Goal: Transaction & Acquisition: Purchase product/service

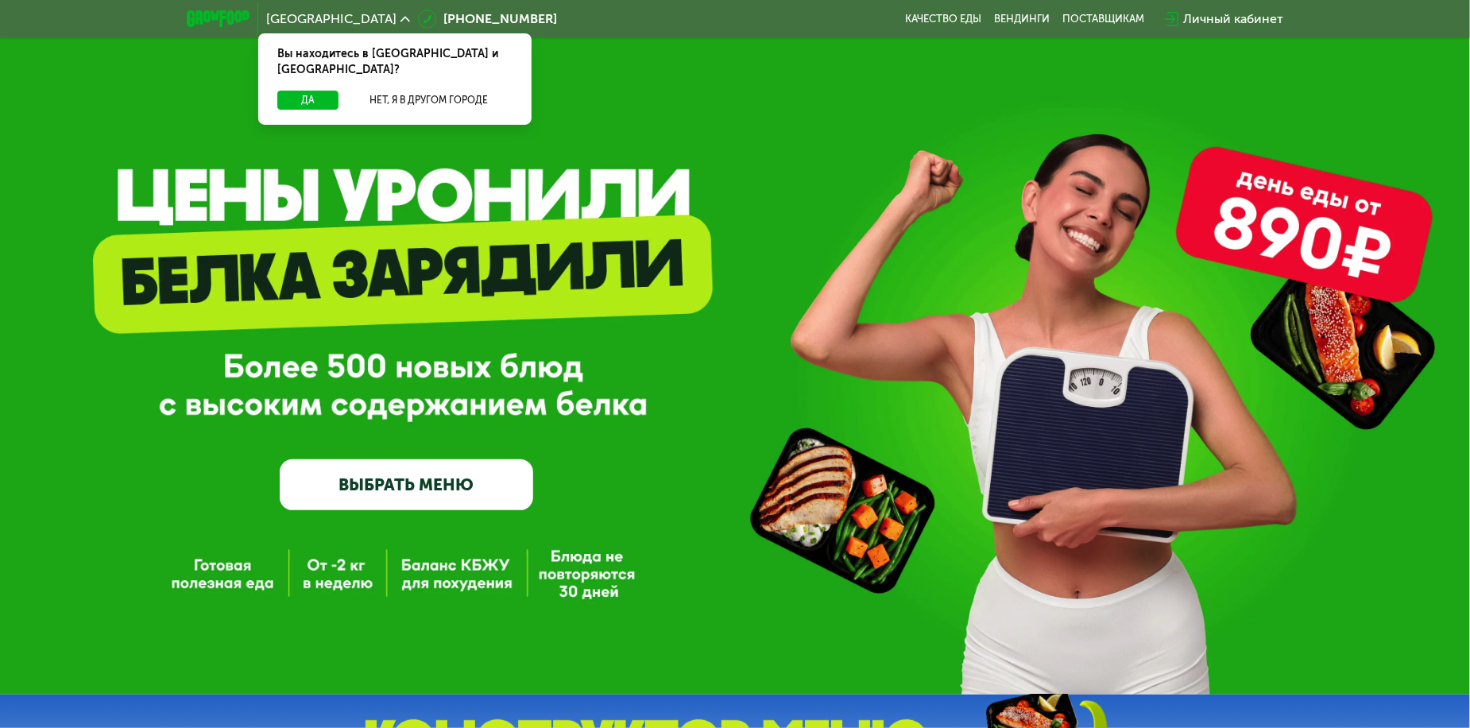
click at [435, 506] on link "ВЫБРАТЬ МЕНЮ" at bounding box center [407, 484] width 254 height 51
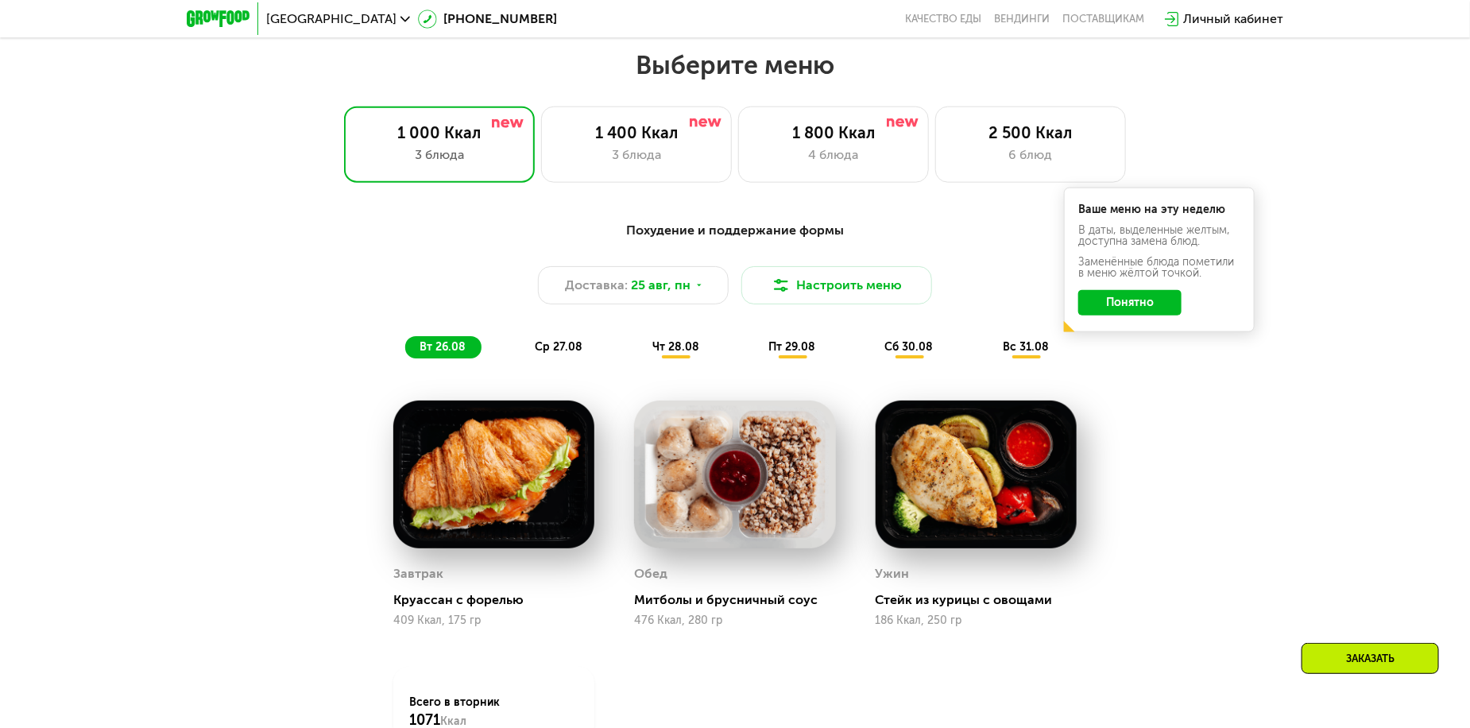
scroll to position [837, 0]
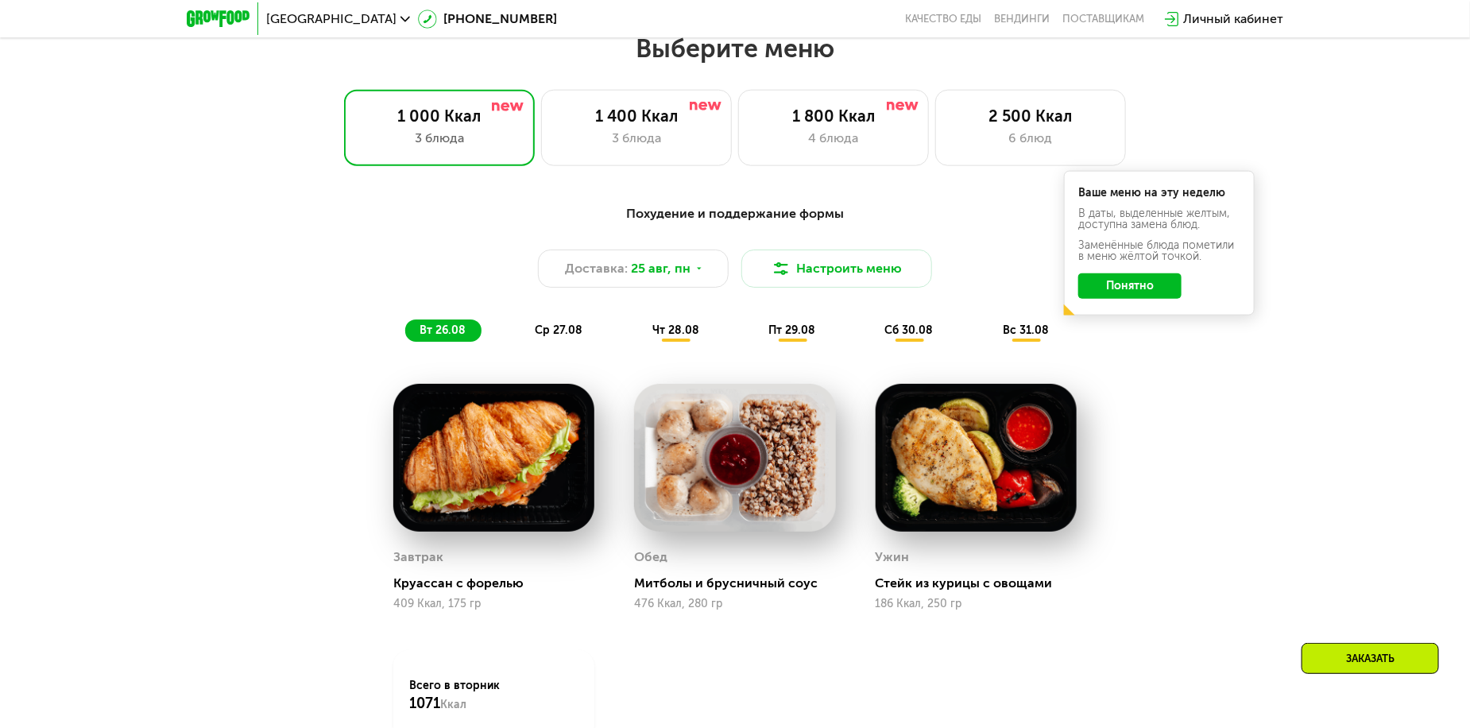
click at [1277, 538] on div "Похудение и поддержание формы Доставка: [DATE] Настроить меню вт 26.08 ср 27.08…" at bounding box center [735, 538] width 1470 height 713
click at [1009, 139] on div "6 блюд" at bounding box center [1030, 138] width 157 height 19
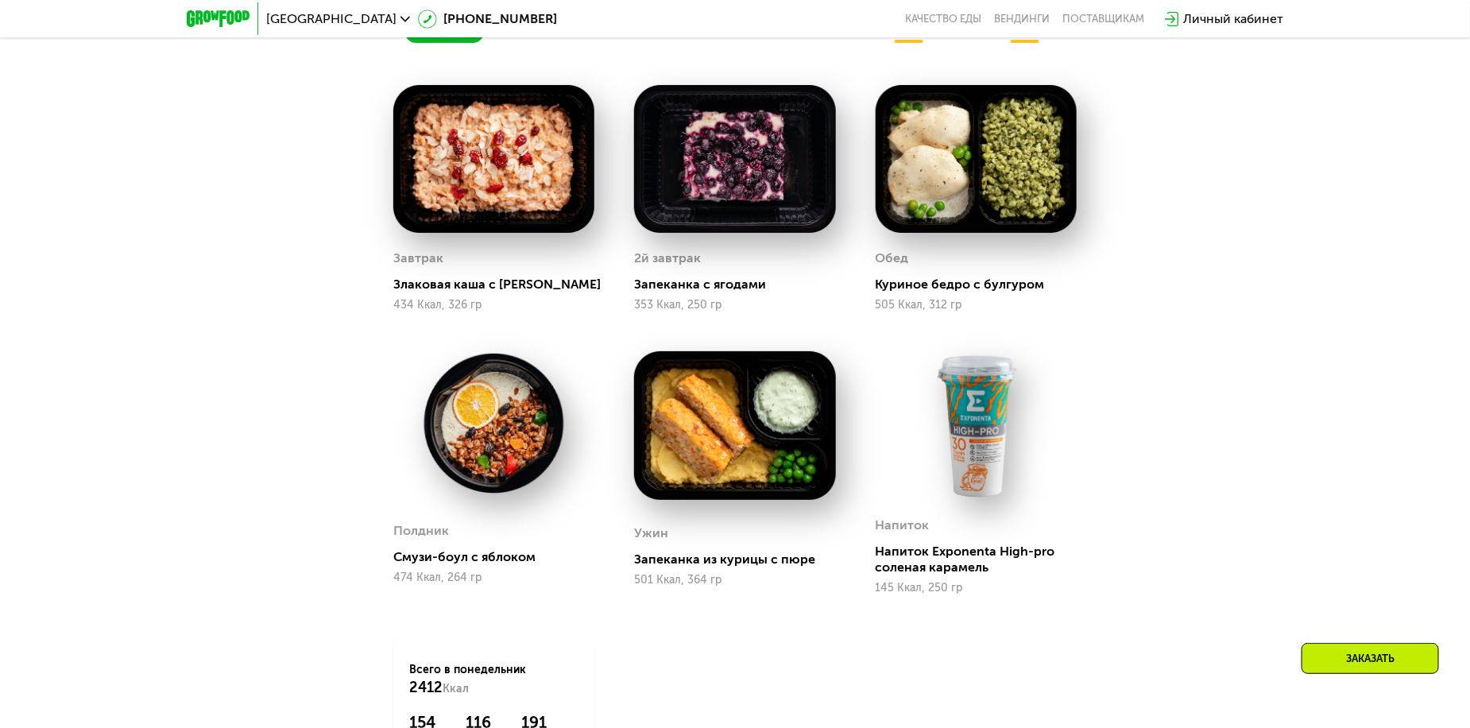
scroll to position [1075, 0]
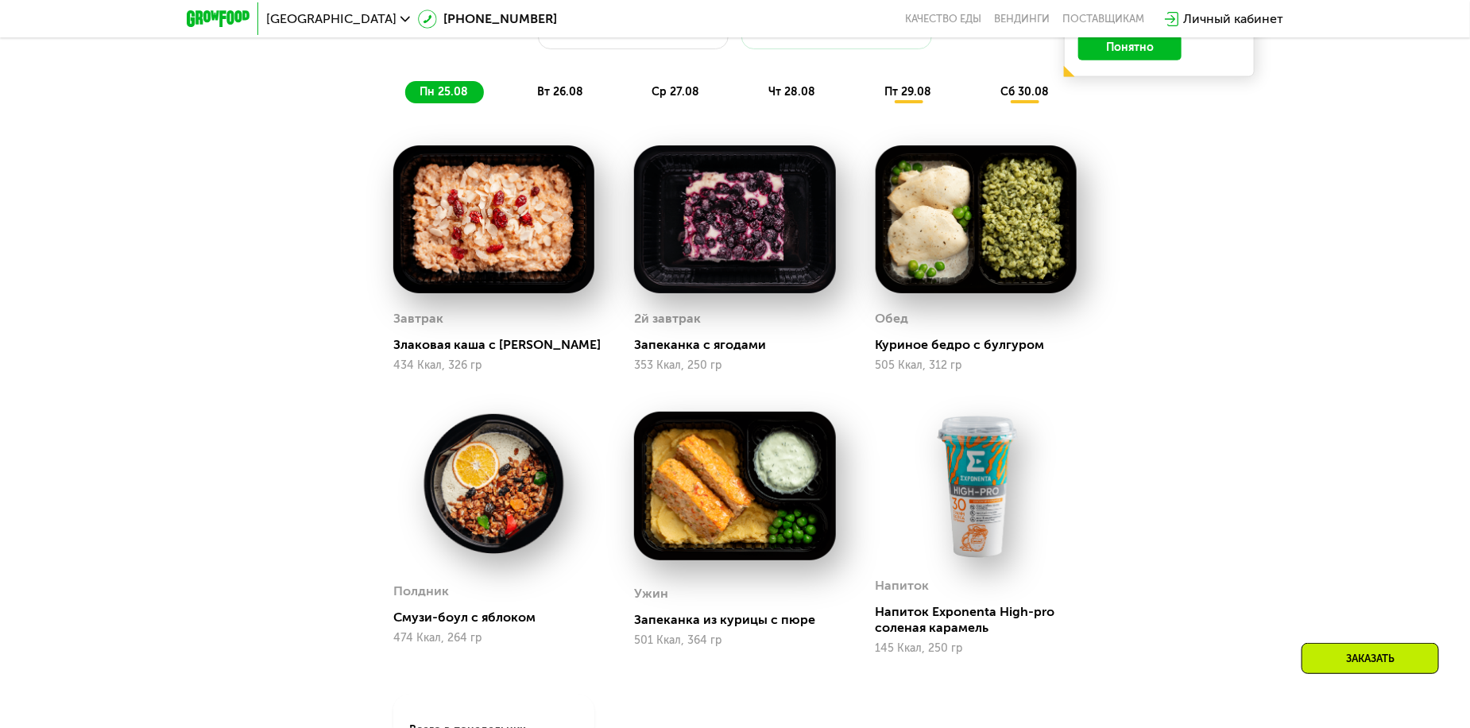
click at [1275, 412] on div "Сбалансированное питание для спортсменов Доставка: [DATE] Настроить меню пн 25.…" at bounding box center [735, 441] width 1470 height 995
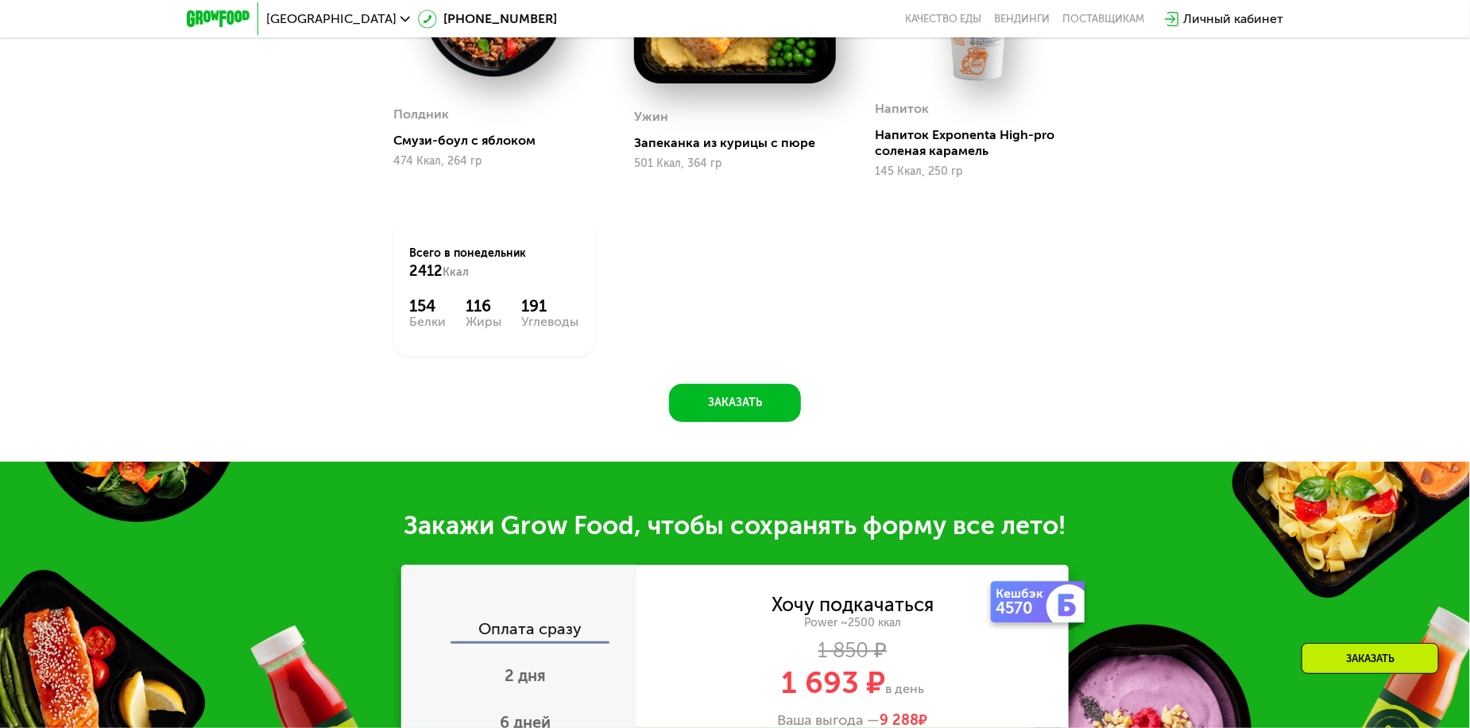
scroll to position [1950, 0]
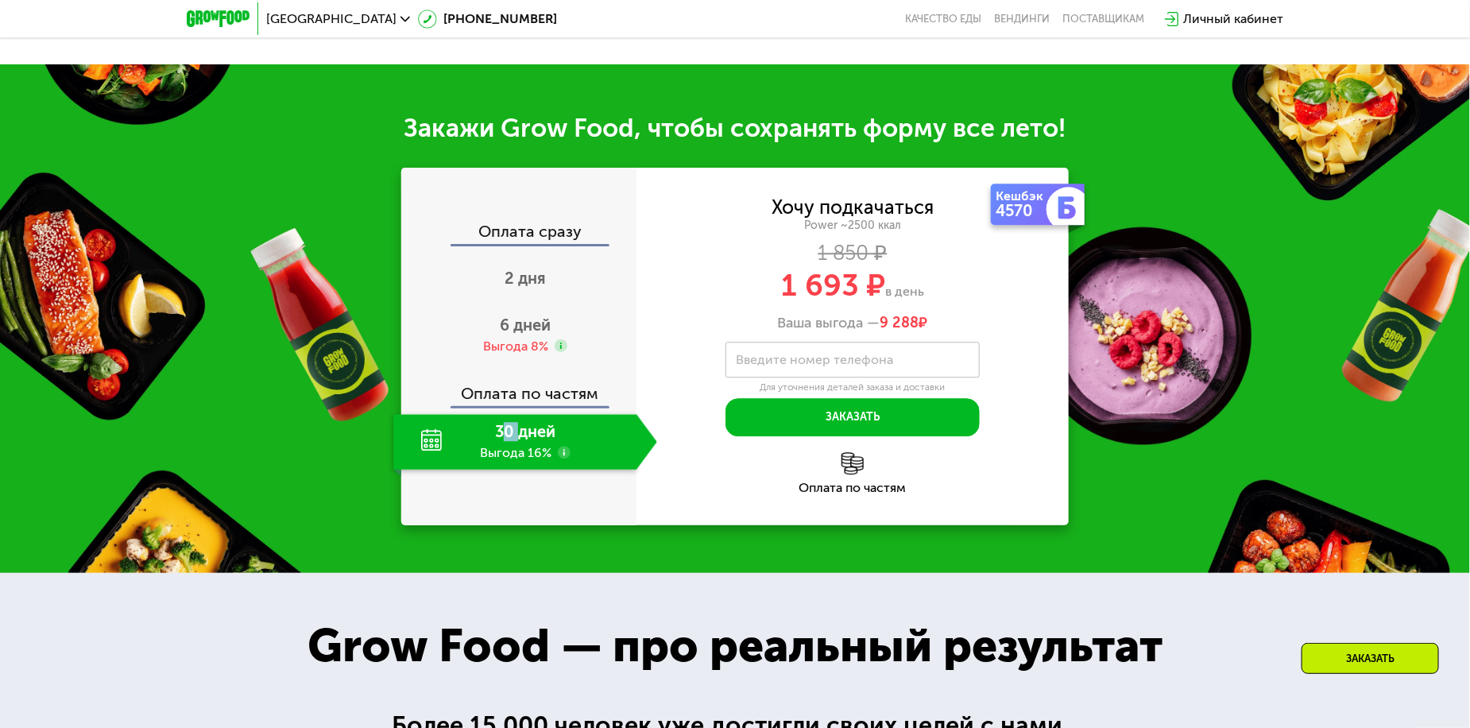
drag, startPoint x: 500, startPoint y: 426, endPoint x: 528, endPoint y: 437, distance: 30.0
click at [520, 434] on div "30 дней Выгода 16%" at bounding box center [514, 442] width 243 height 56
click at [529, 438] on div "30 дней Выгода 16%" at bounding box center [514, 442] width 243 height 56
drag, startPoint x: 727, startPoint y: 294, endPoint x: 970, endPoint y: 309, distance: 242.9
click at [970, 309] on div "Хочу подкачаться Power ~2500 ккал 1 850 ₽ 1 693 ₽ в день Ваша выгода — 9 288 ₽" at bounding box center [853, 266] width 432 height 134
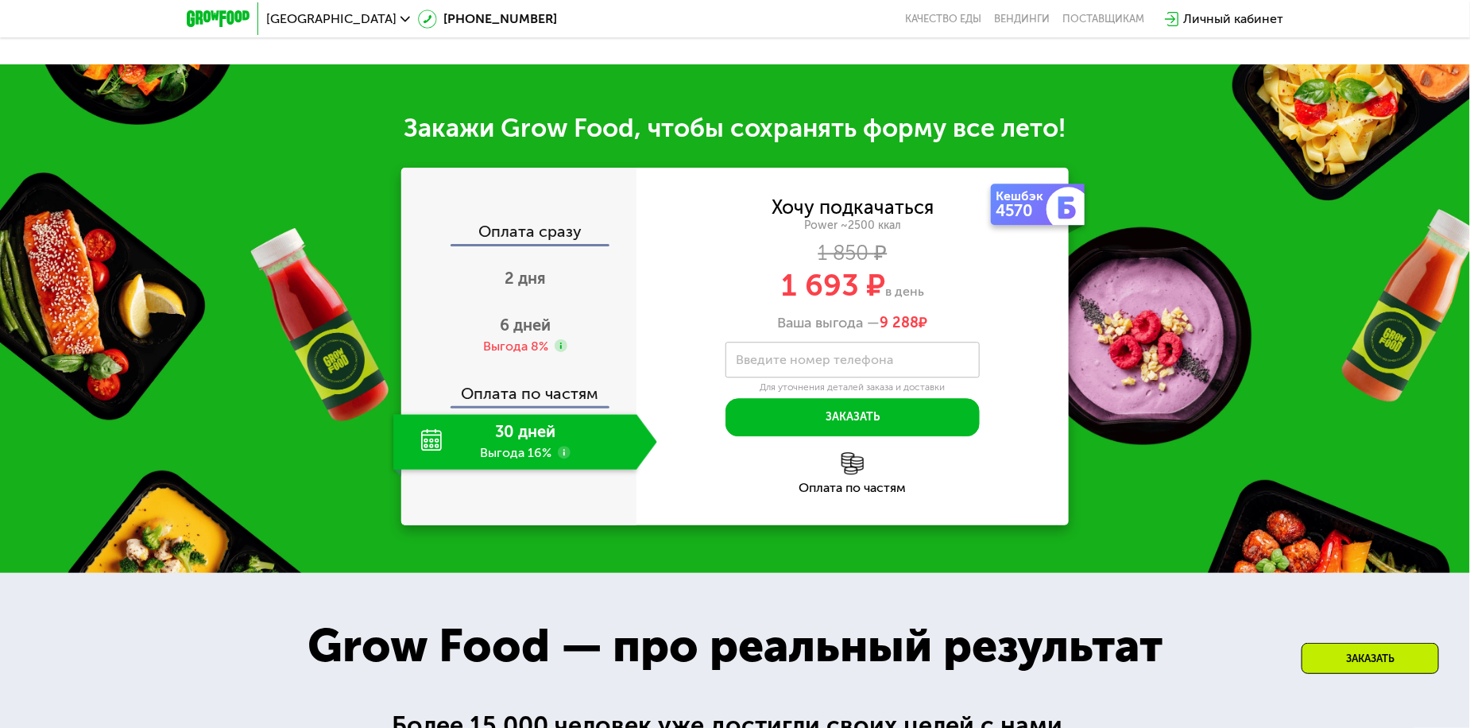
click at [970, 309] on div "Хочу подкачаться Power ~2500 ккал 1 850 ₽ 1 693 ₽ в день Ваша выгода — 9 288 ₽" at bounding box center [853, 266] width 432 height 134
drag, startPoint x: 967, startPoint y: 325, endPoint x: 757, endPoint y: 265, distance: 218.1
click at [757, 265] on div "Хочу подкачаться Power ~2500 ккал 1 850 ₽ 1 693 ₽ в день Ваша выгода — 9 288 ₽" at bounding box center [853, 266] width 432 height 134
click at [755, 262] on div "1 850 ₽" at bounding box center [853, 253] width 432 height 17
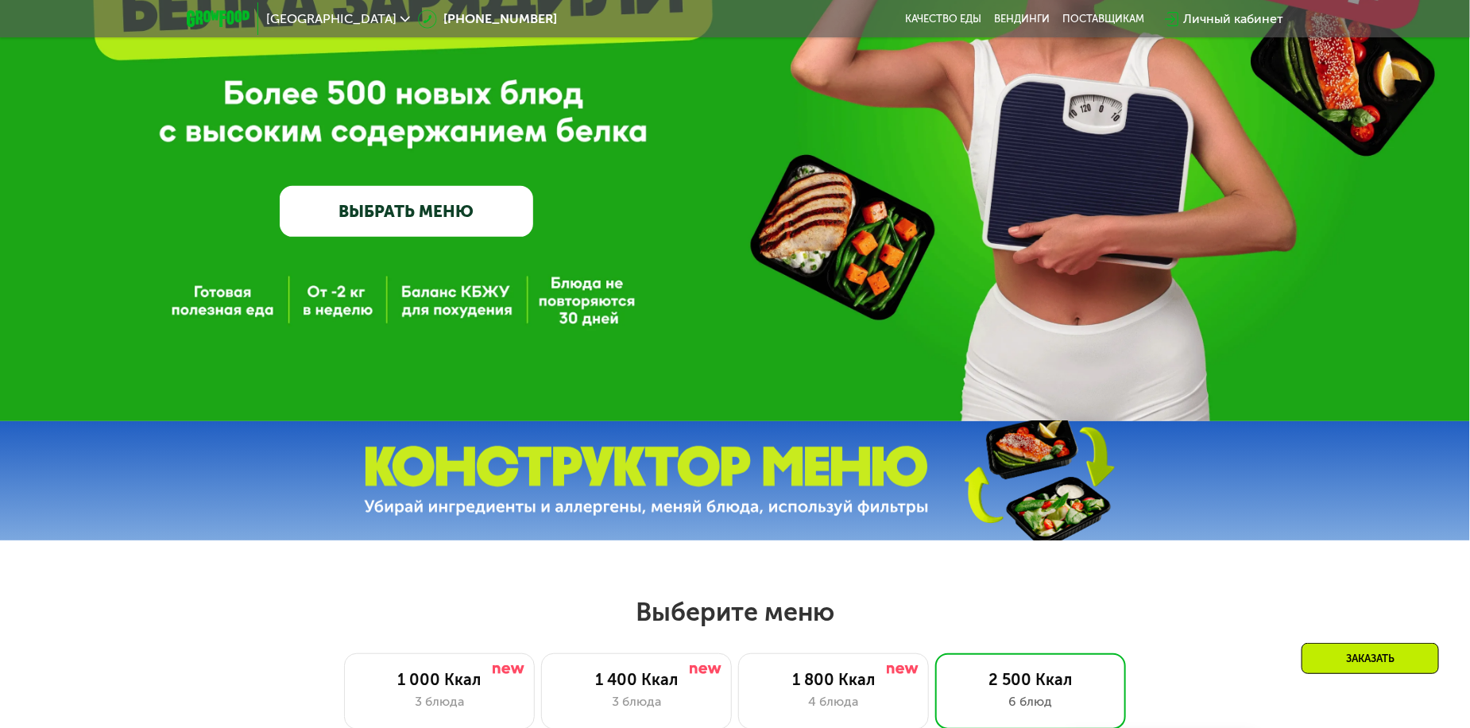
scroll to position [599, 0]
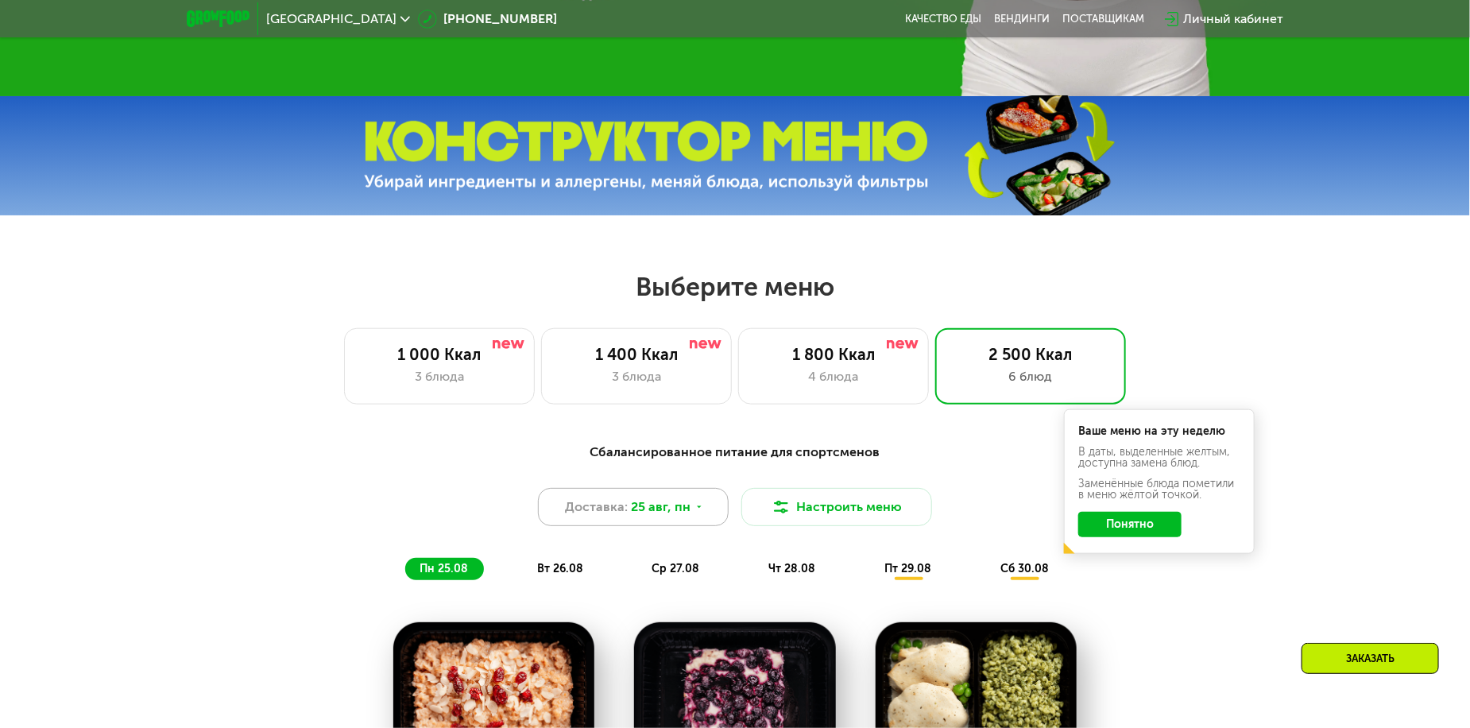
click at [707, 500] on div "Доставка: [DATE]" at bounding box center [633, 507] width 191 height 38
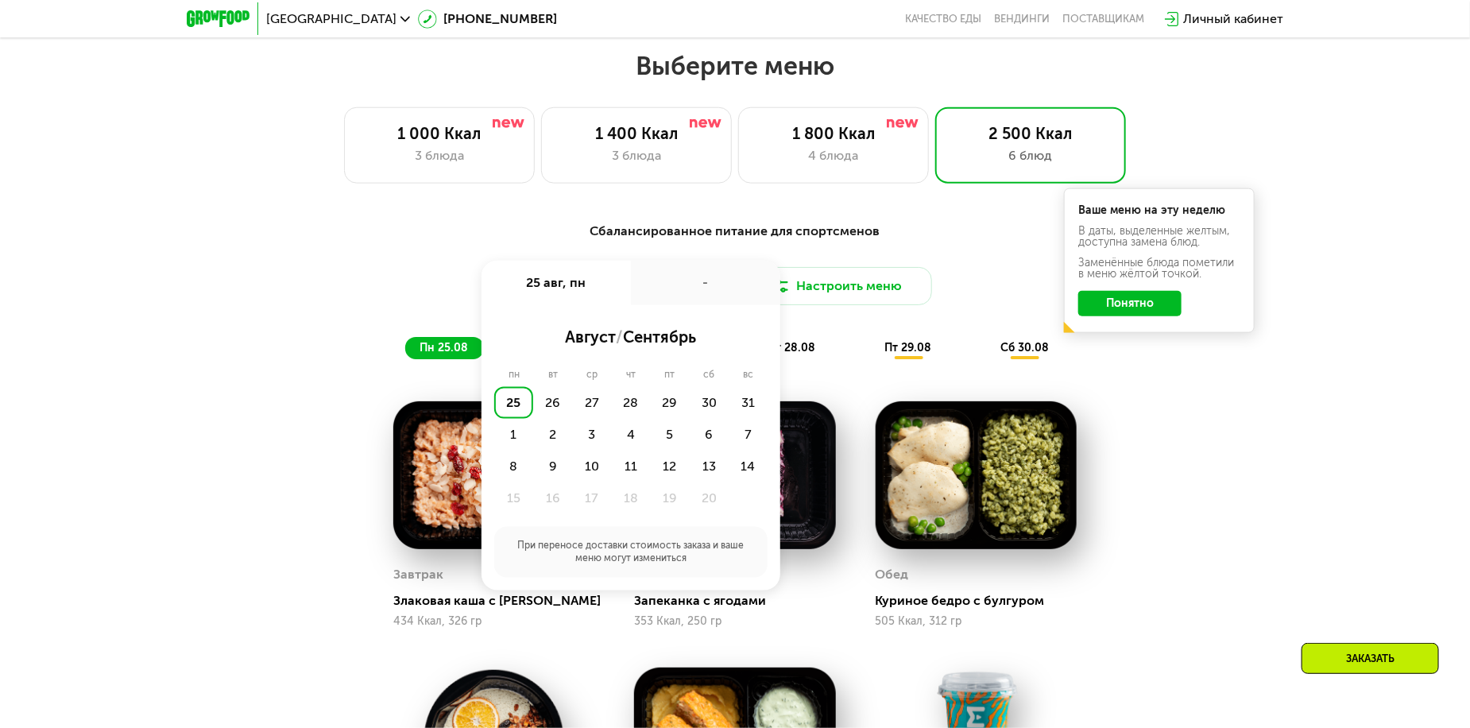
scroll to position [837, 0]
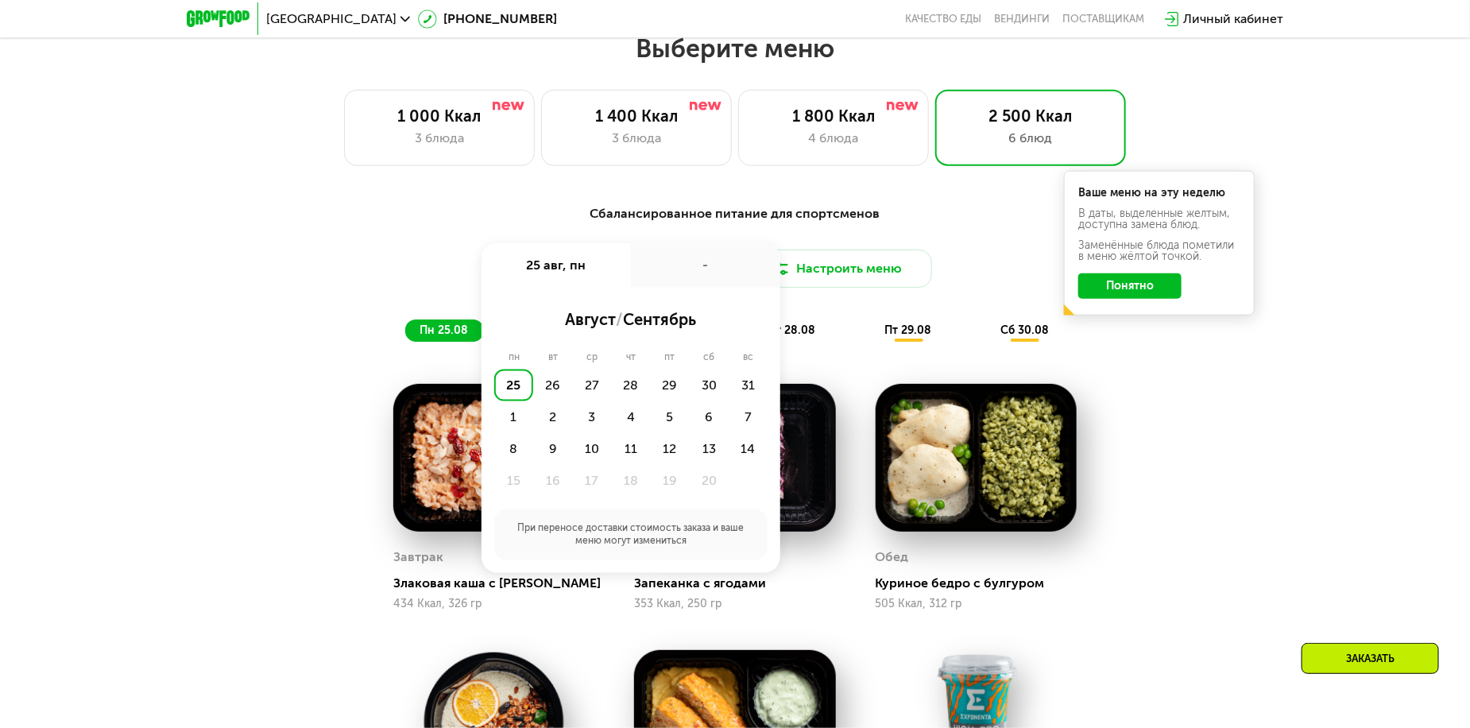
click at [1188, 434] on div "Сбалансированное питание для спортсменов Доставка: [DATE] авг, пн - август / се…" at bounding box center [735, 666] width 979 height 943
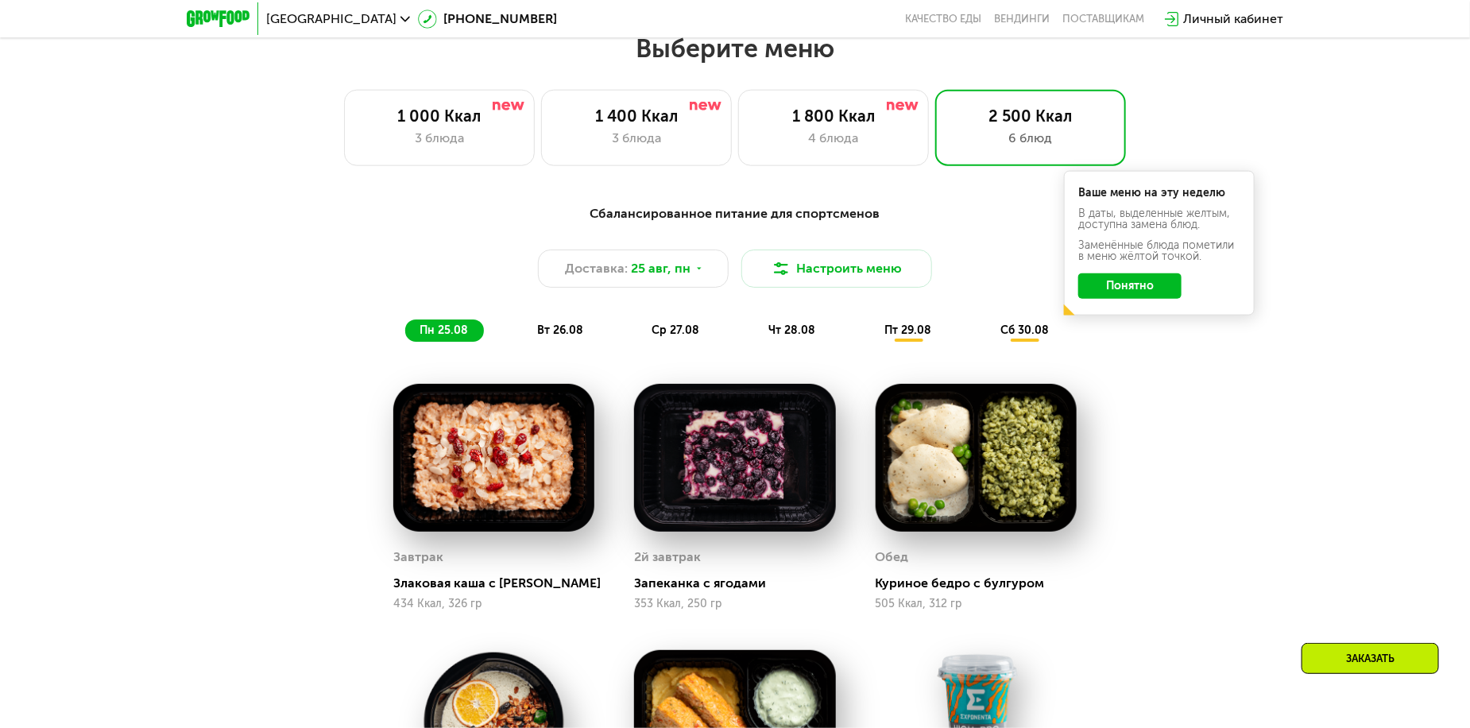
click at [582, 328] on span "вт 26.08" at bounding box center [560, 331] width 46 height 14
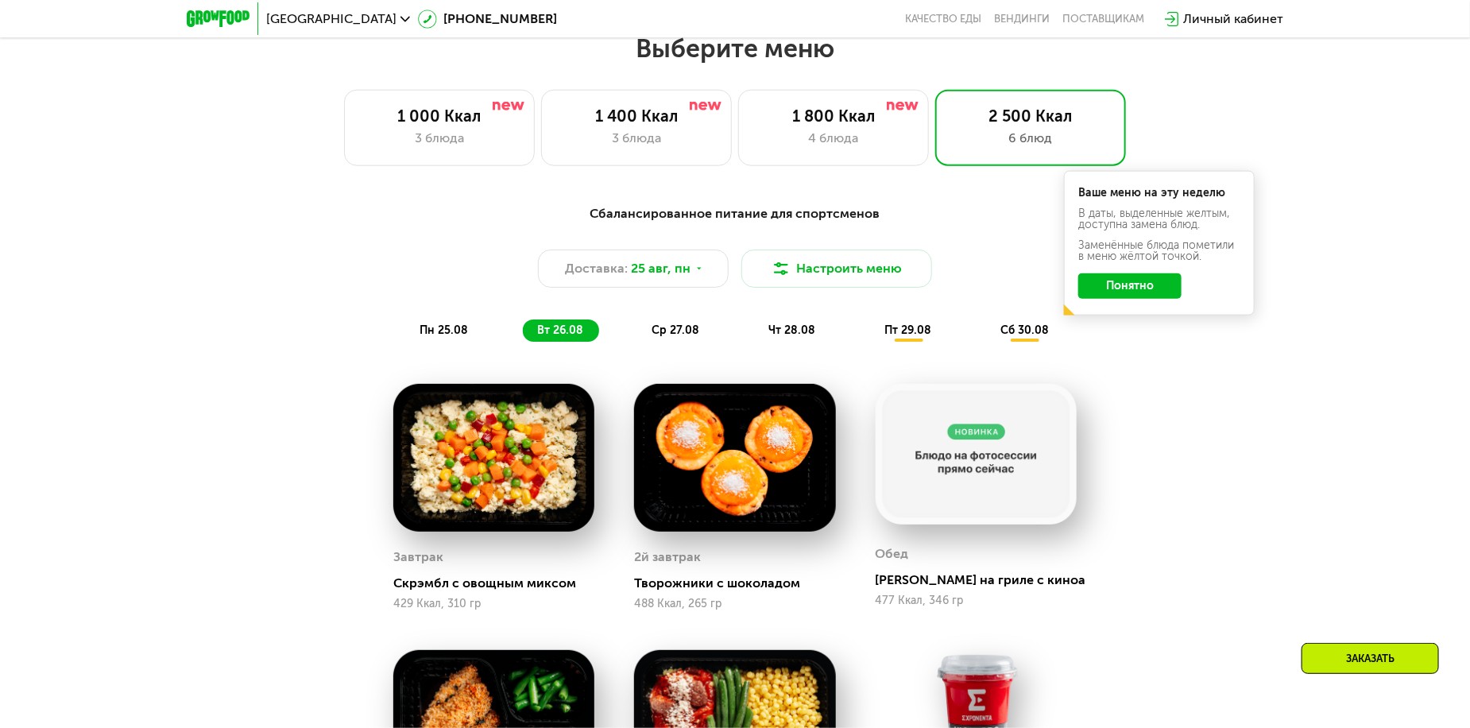
click at [754, 334] on div "ср 27.08" at bounding box center [792, 331] width 77 height 22
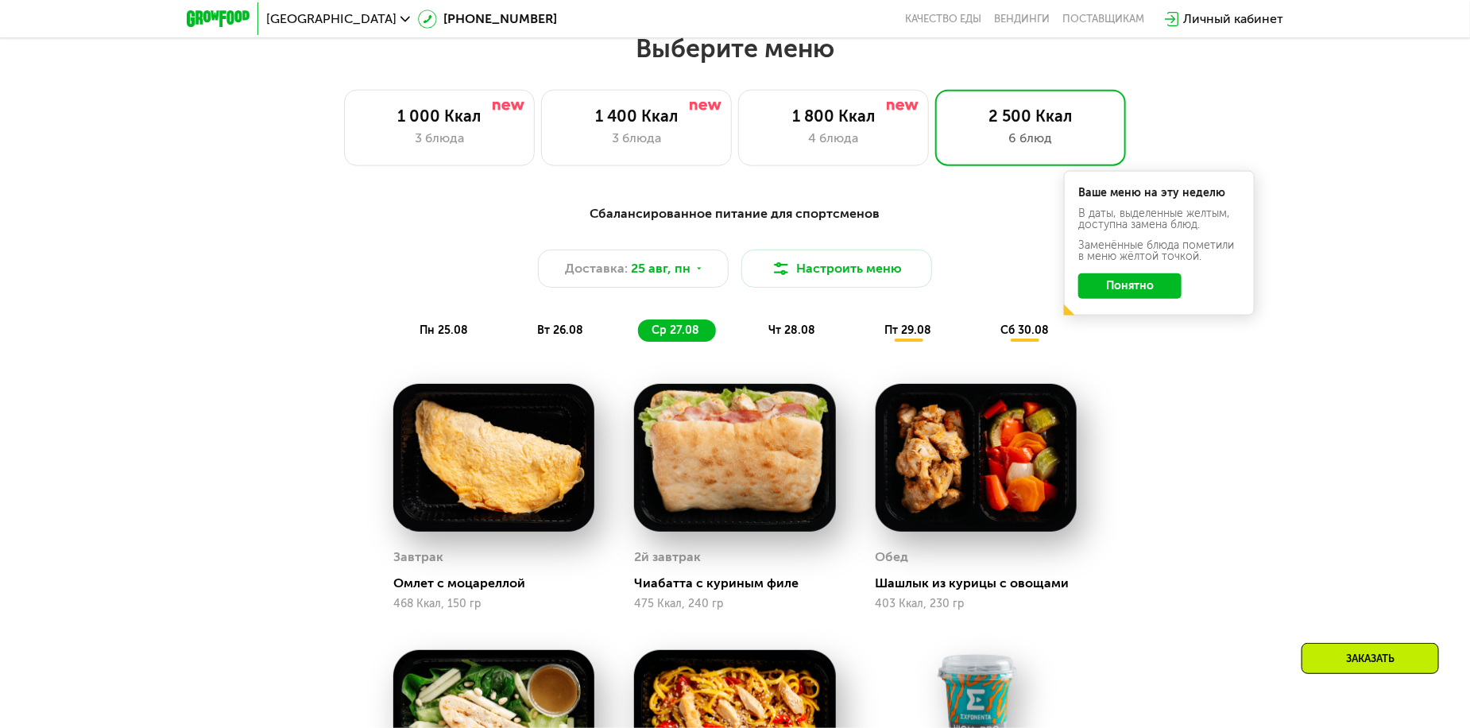
click at [805, 332] on span "чт 28.08" at bounding box center [792, 331] width 47 height 14
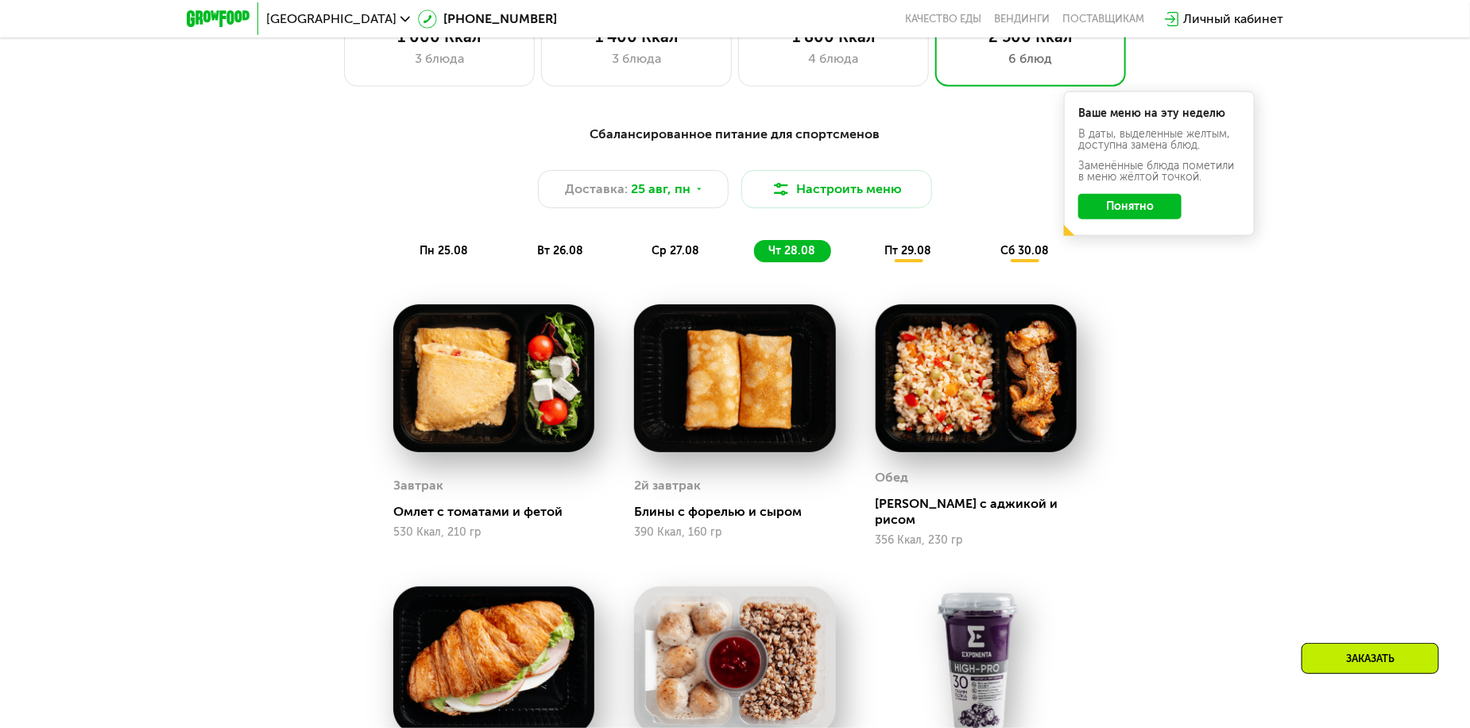
scroll to position [1075, 0]
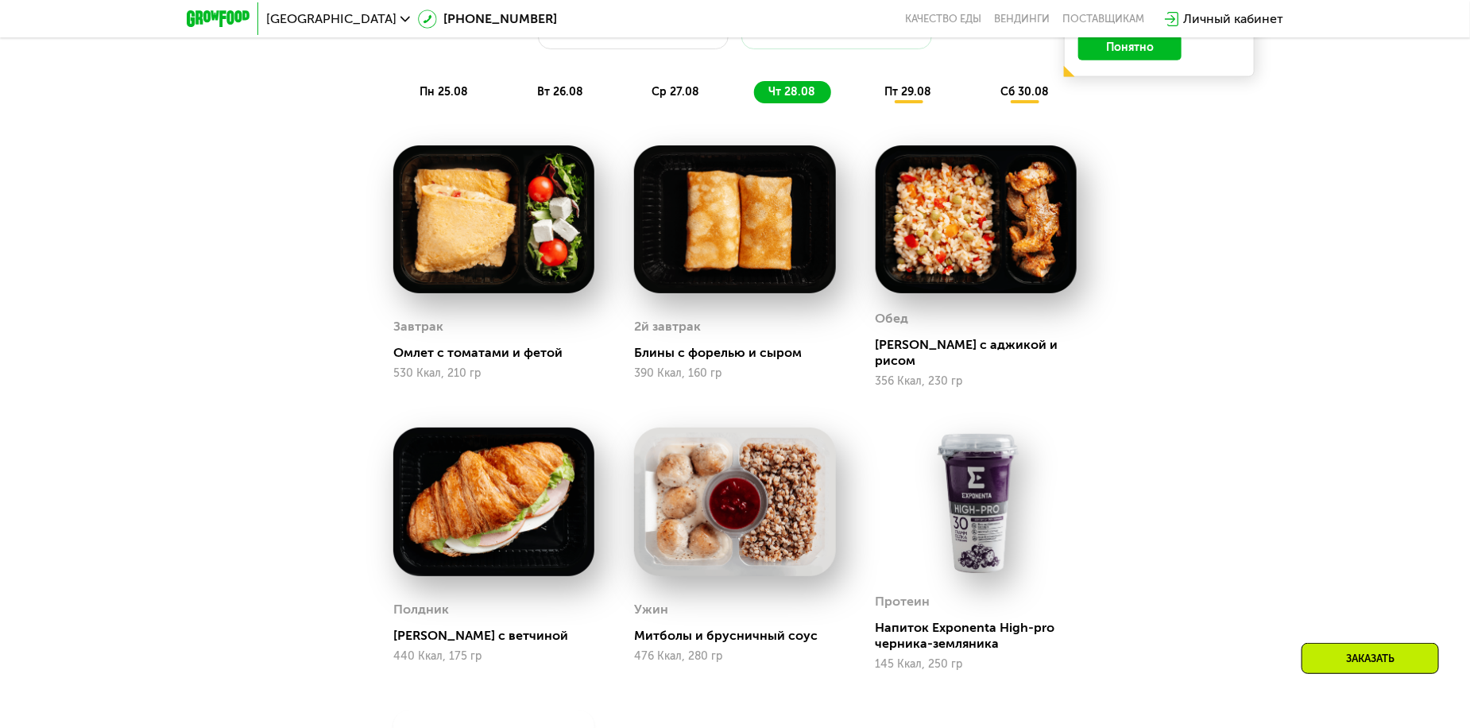
click at [912, 91] on span "пт 29.08" at bounding box center [908, 92] width 47 height 14
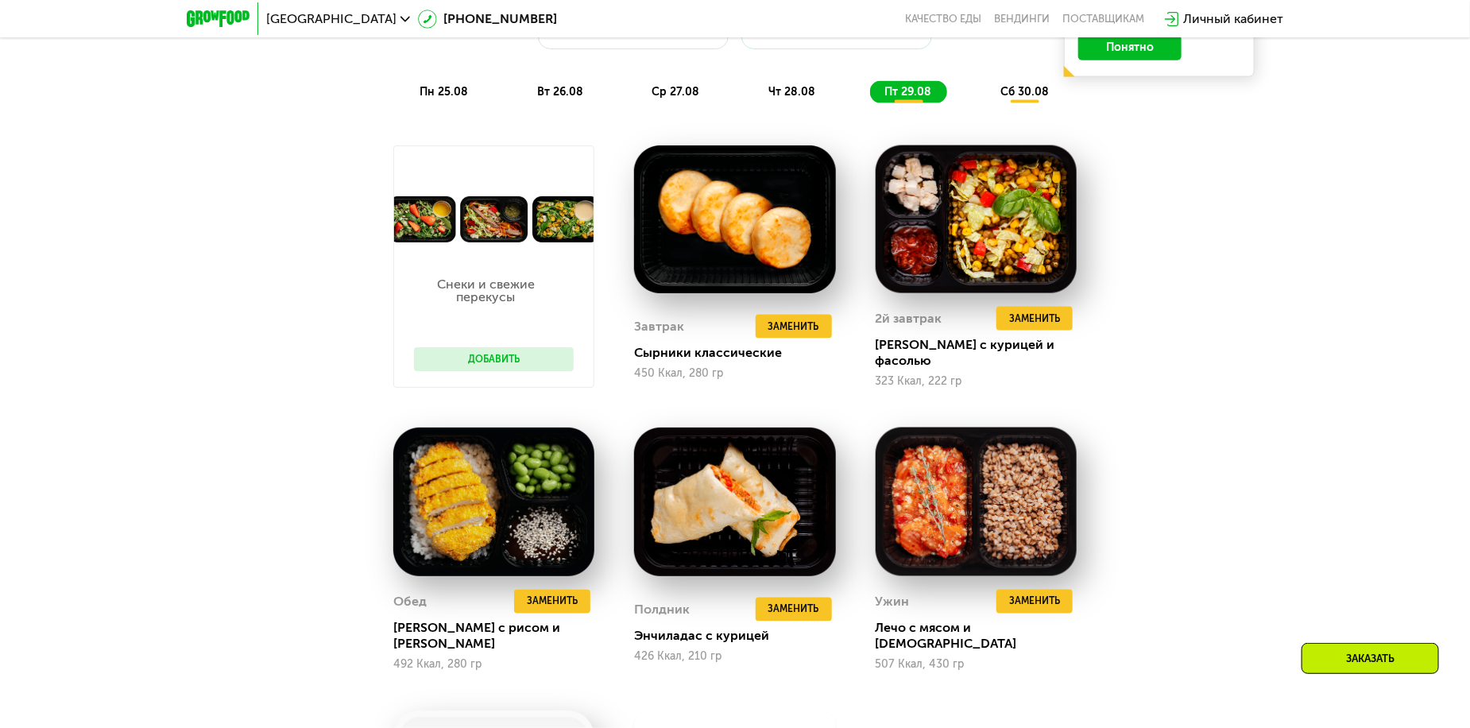
click at [1014, 98] on span "сб 30.08" at bounding box center [1025, 92] width 48 height 14
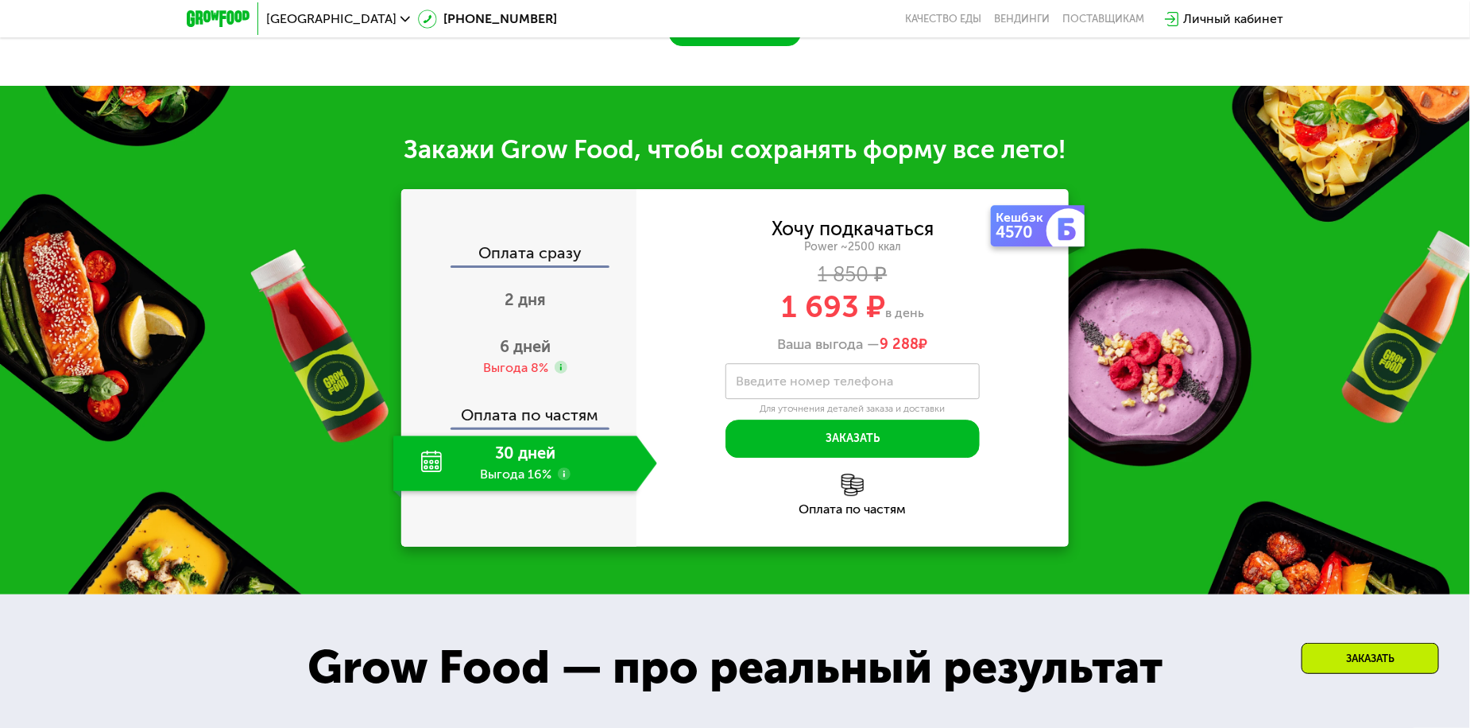
scroll to position [2029, 0]
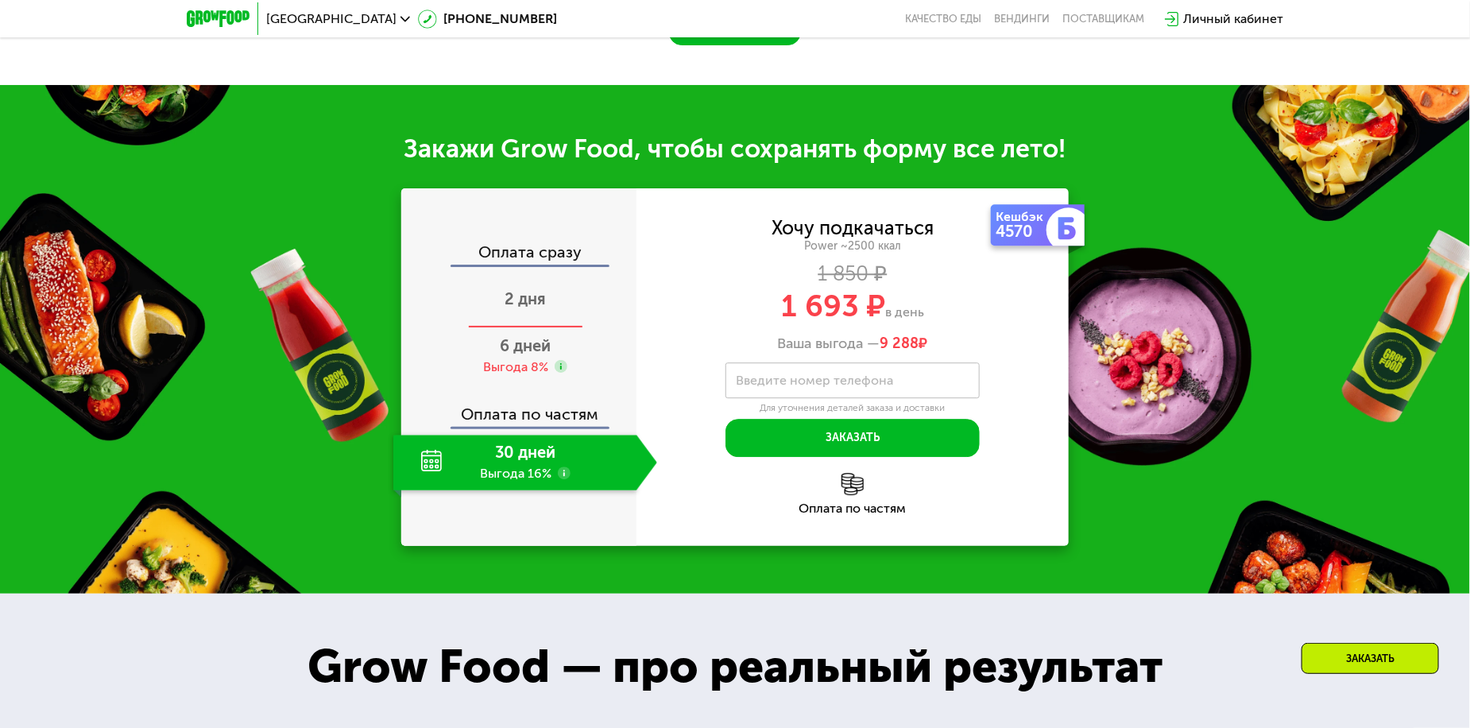
click at [529, 307] on span "2 дня" at bounding box center [525, 298] width 41 height 19
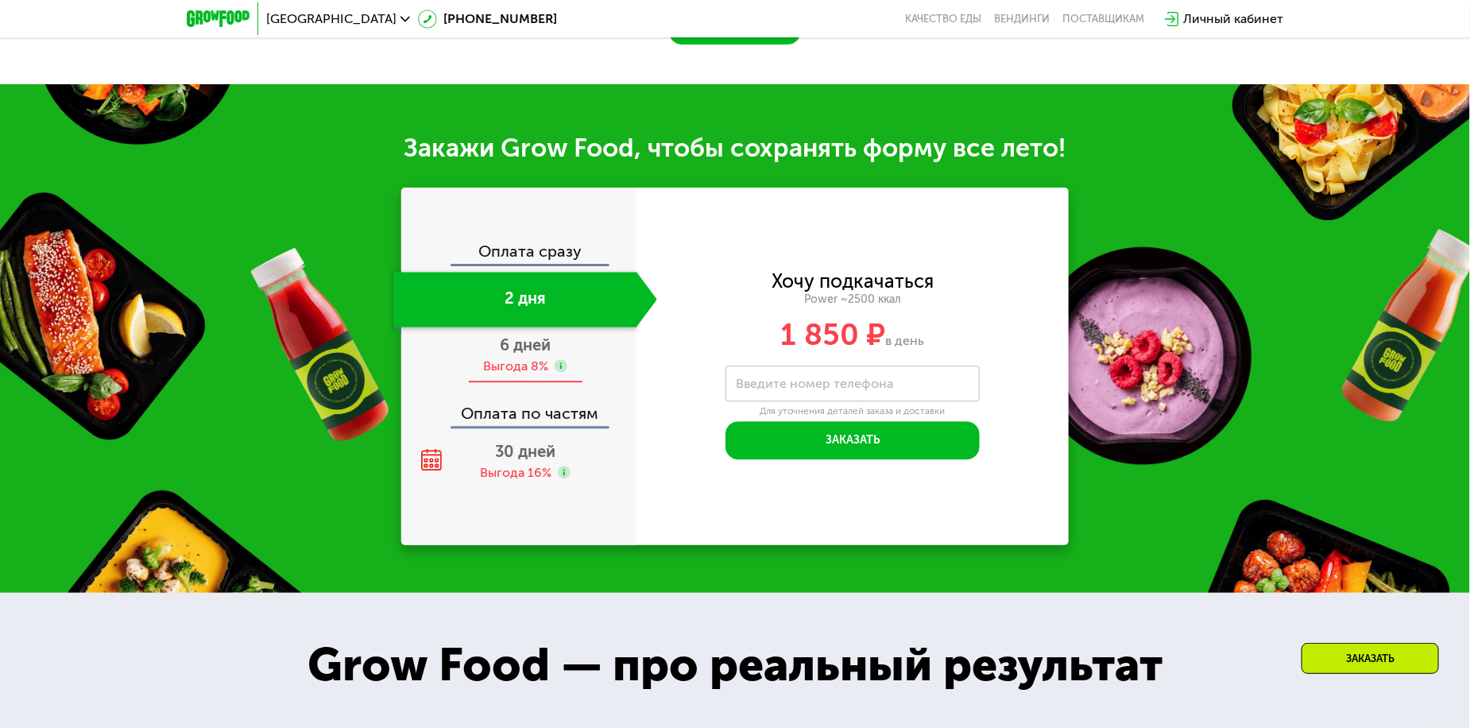
click at [531, 367] on div "Выгода 8%" at bounding box center [515, 366] width 65 height 17
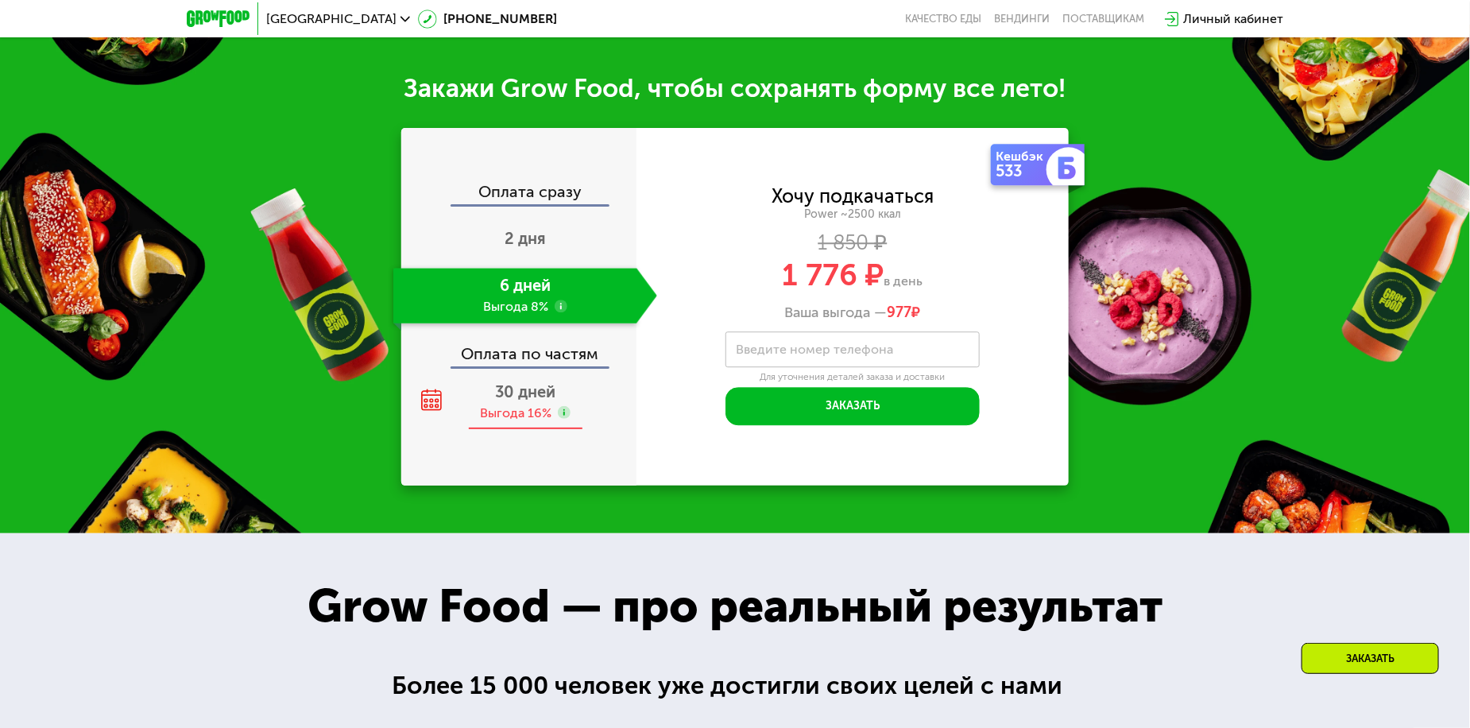
click at [523, 401] on span "30 дней" at bounding box center [525, 391] width 60 height 19
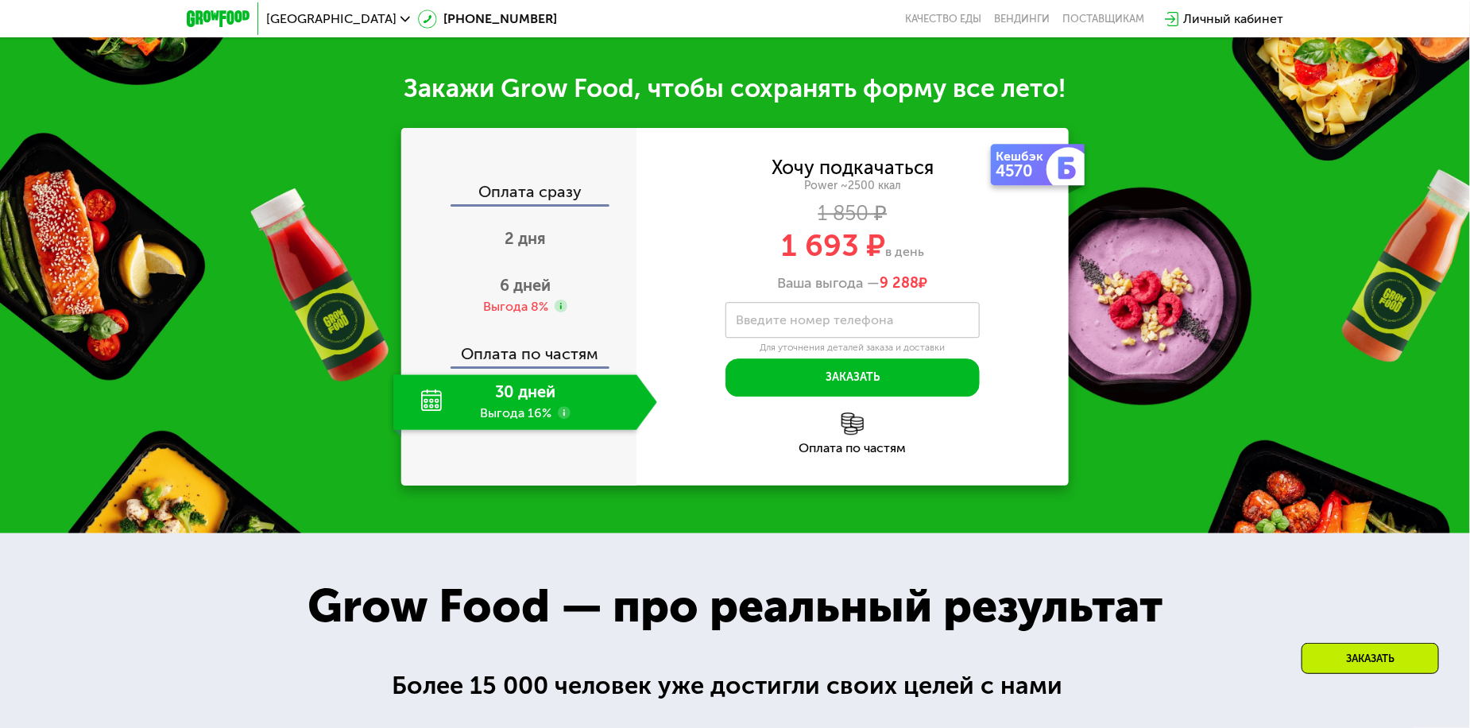
scroll to position [1929, 0]
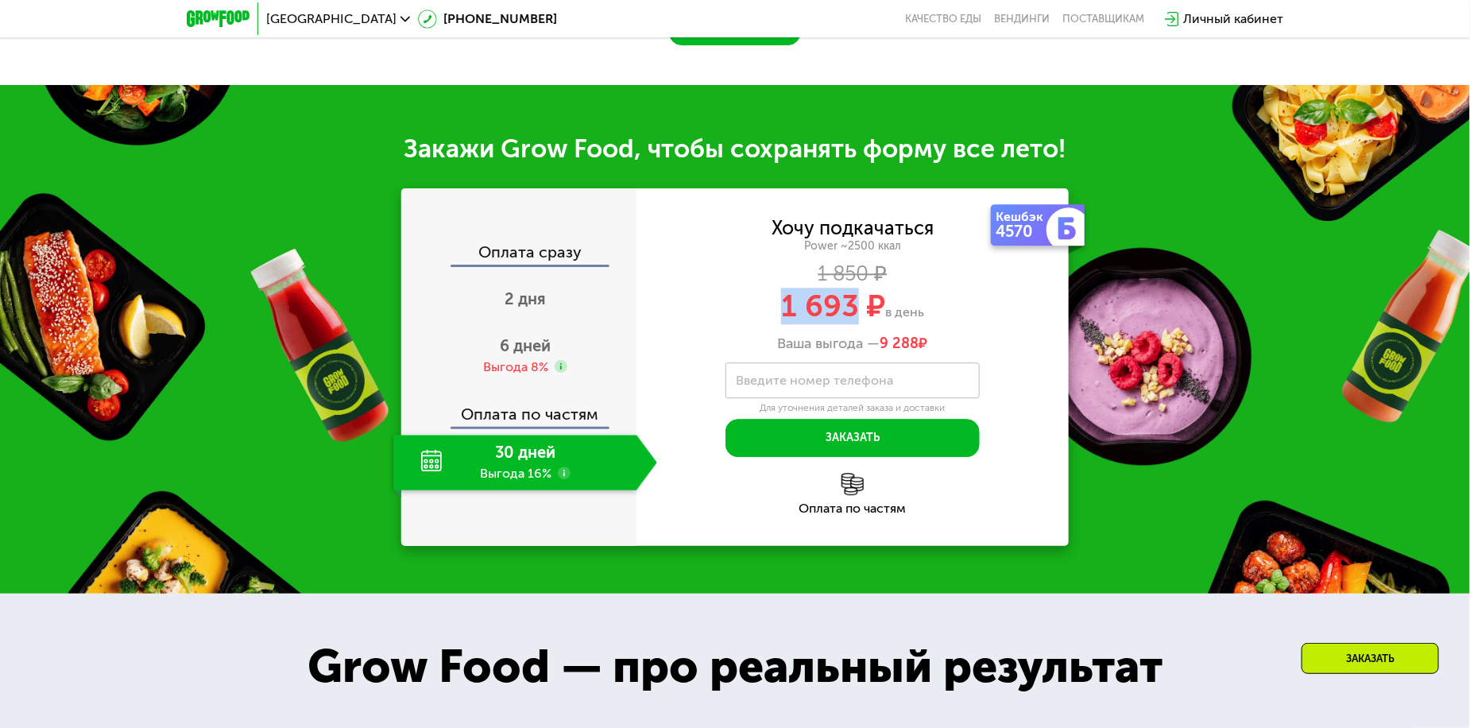
drag, startPoint x: 788, startPoint y: 297, endPoint x: 859, endPoint y: 300, distance: 71.6
click at [859, 300] on span "1 693 ₽" at bounding box center [833, 306] width 104 height 37
copy span "1 693"
click at [816, 315] on span "1 693 ₽" at bounding box center [833, 306] width 104 height 37
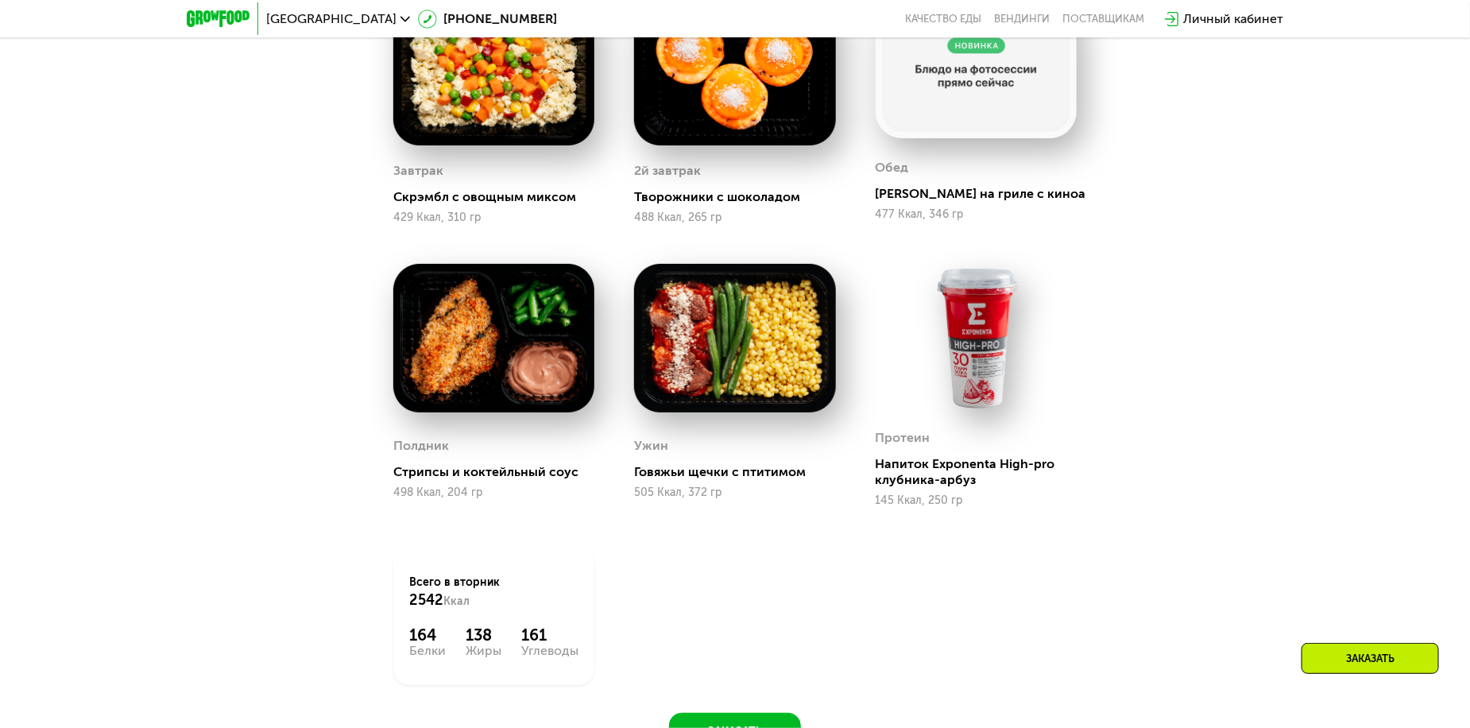
scroll to position [1134, 0]
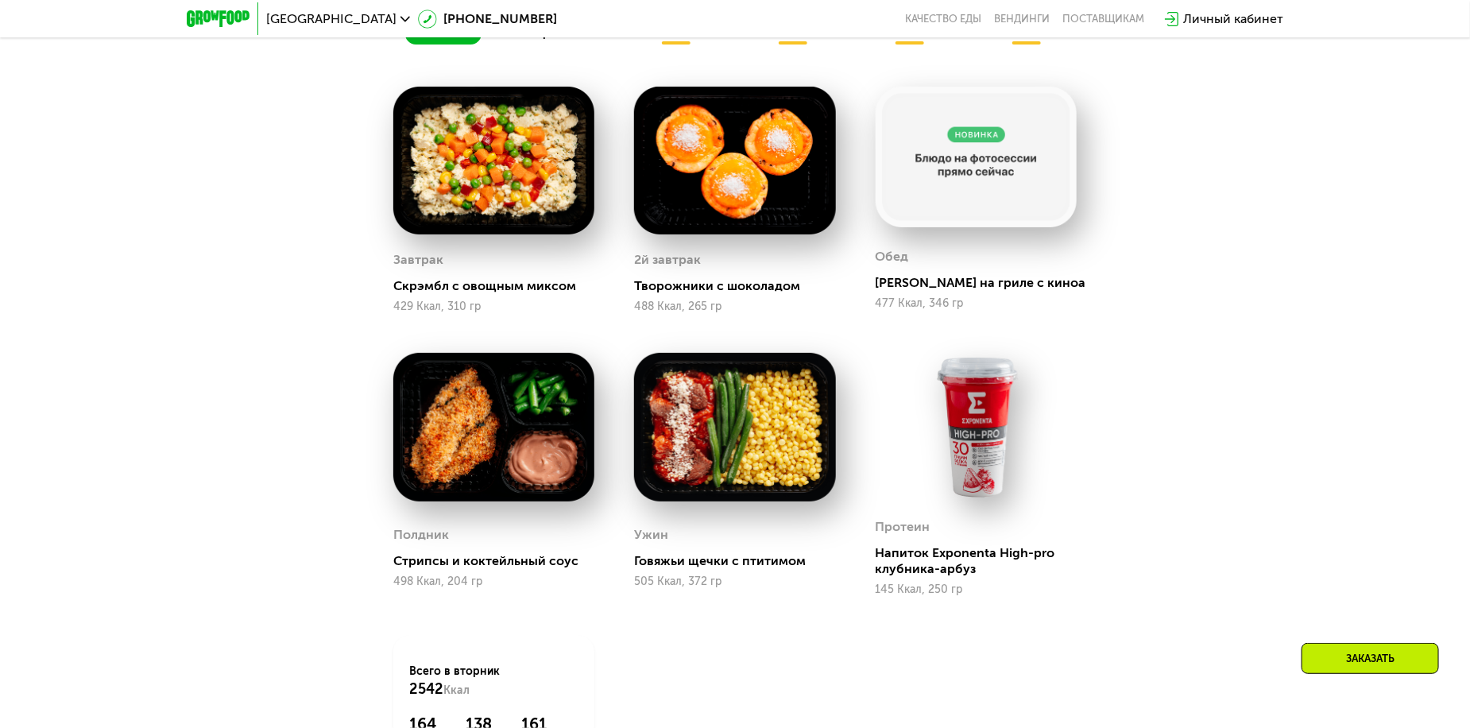
click at [1188, 421] on div "Сбалансированное питание для спортсменов Доставка: [DATE] Настроить меню вт 26.…" at bounding box center [735, 368] width 979 height 943
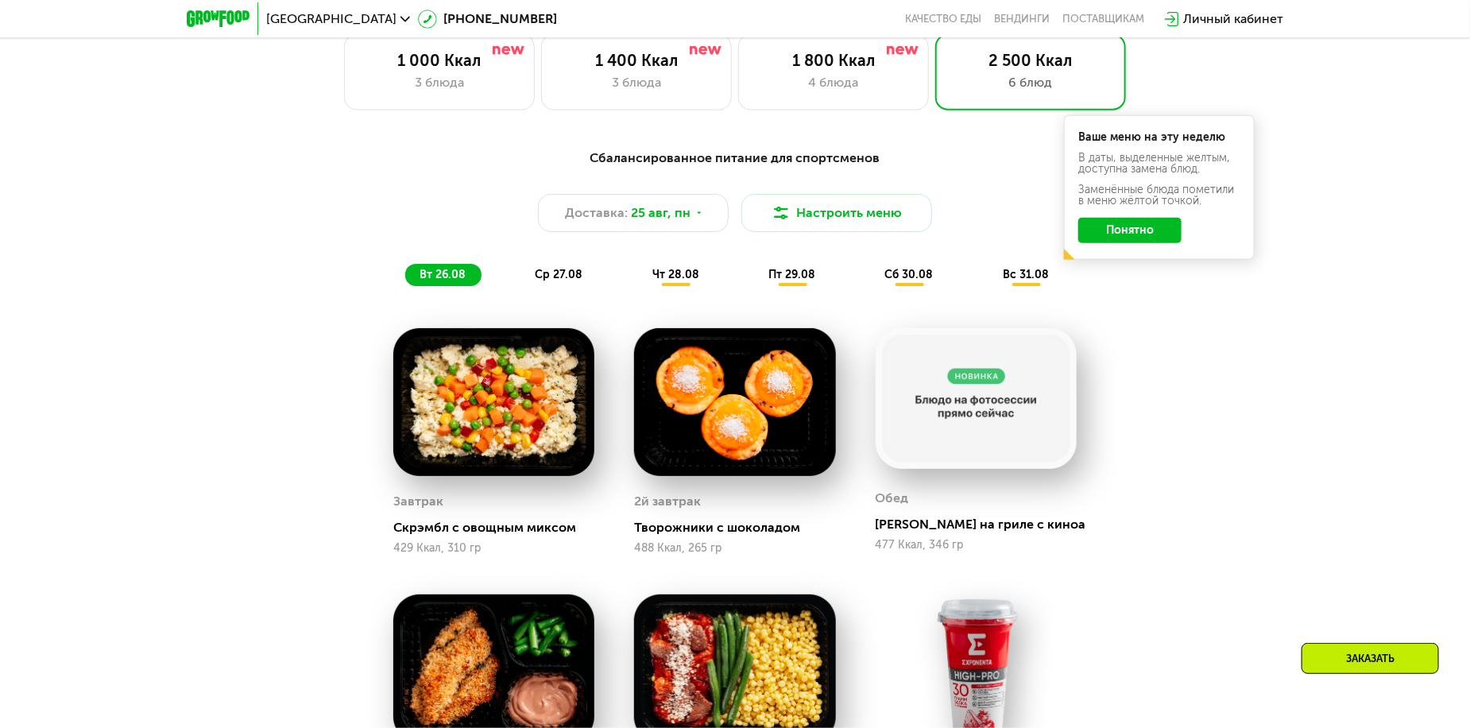
scroll to position [896, 0]
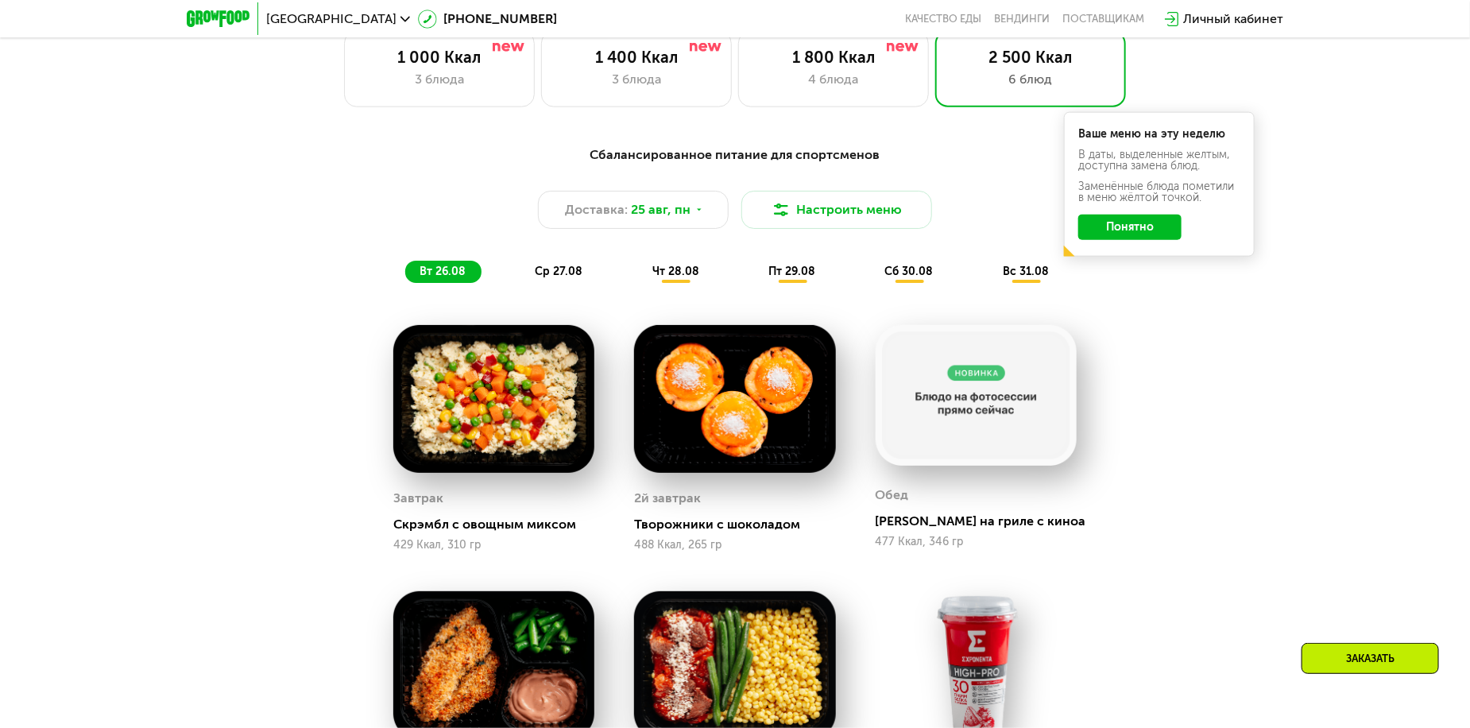
click at [551, 274] on span "ср 27.08" at bounding box center [559, 272] width 48 height 14
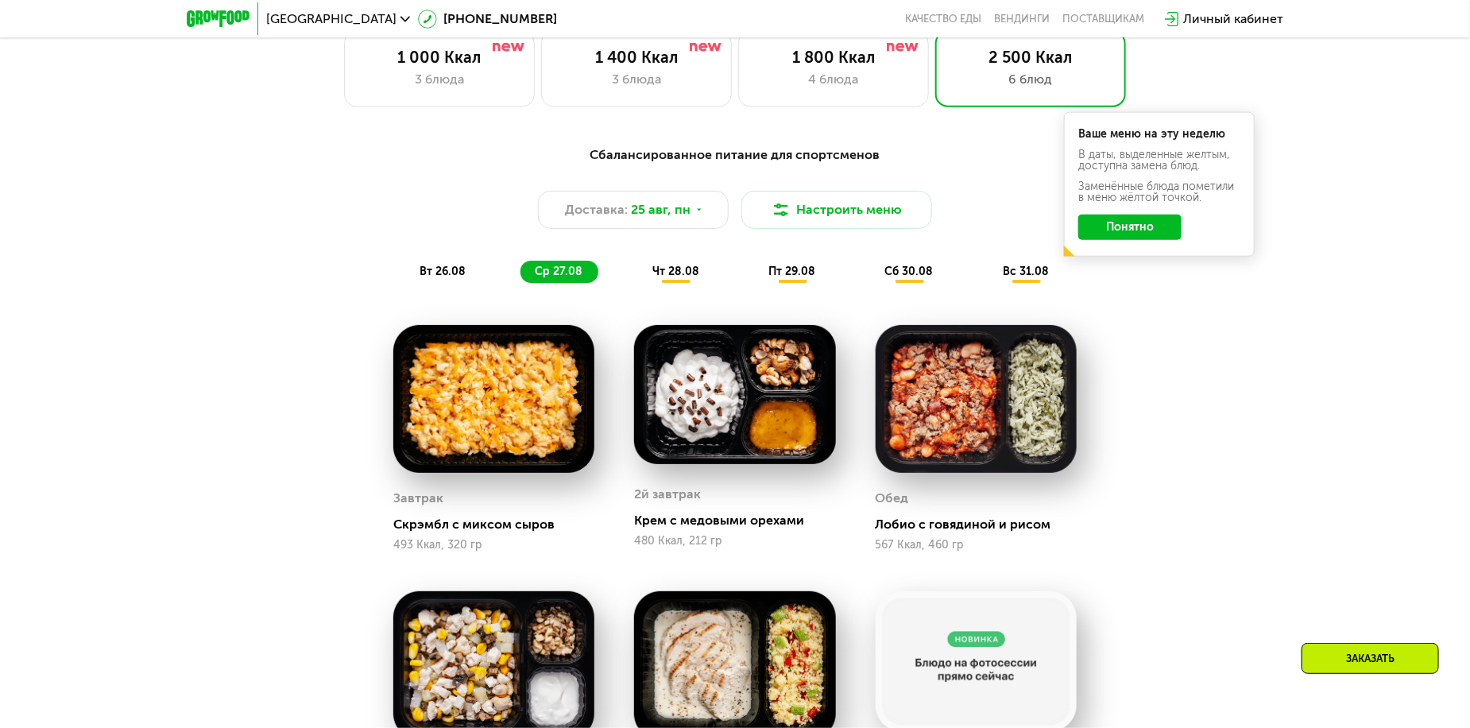
click at [521, 283] on div "вт 26.08" at bounding box center [560, 272] width 78 height 22
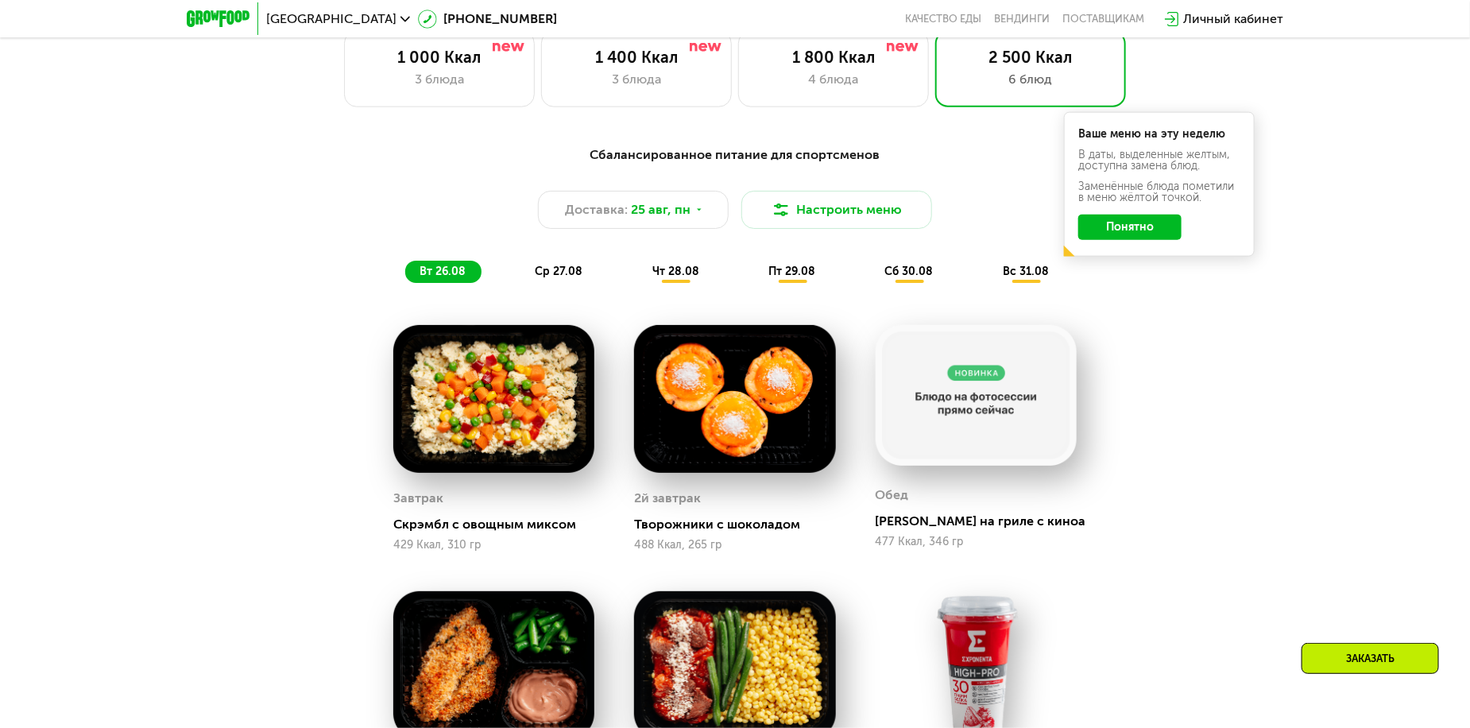
click at [517, 283] on div "вт 26.08 ср 27.08 чт 28.08 пт 29.08 сб 30.08 вс 31.08" at bounding box center [735, 272] width 660 height 22
click at [638, 283] on div "ср 27.08" at bounding box center [676, 272] width 77 height 22
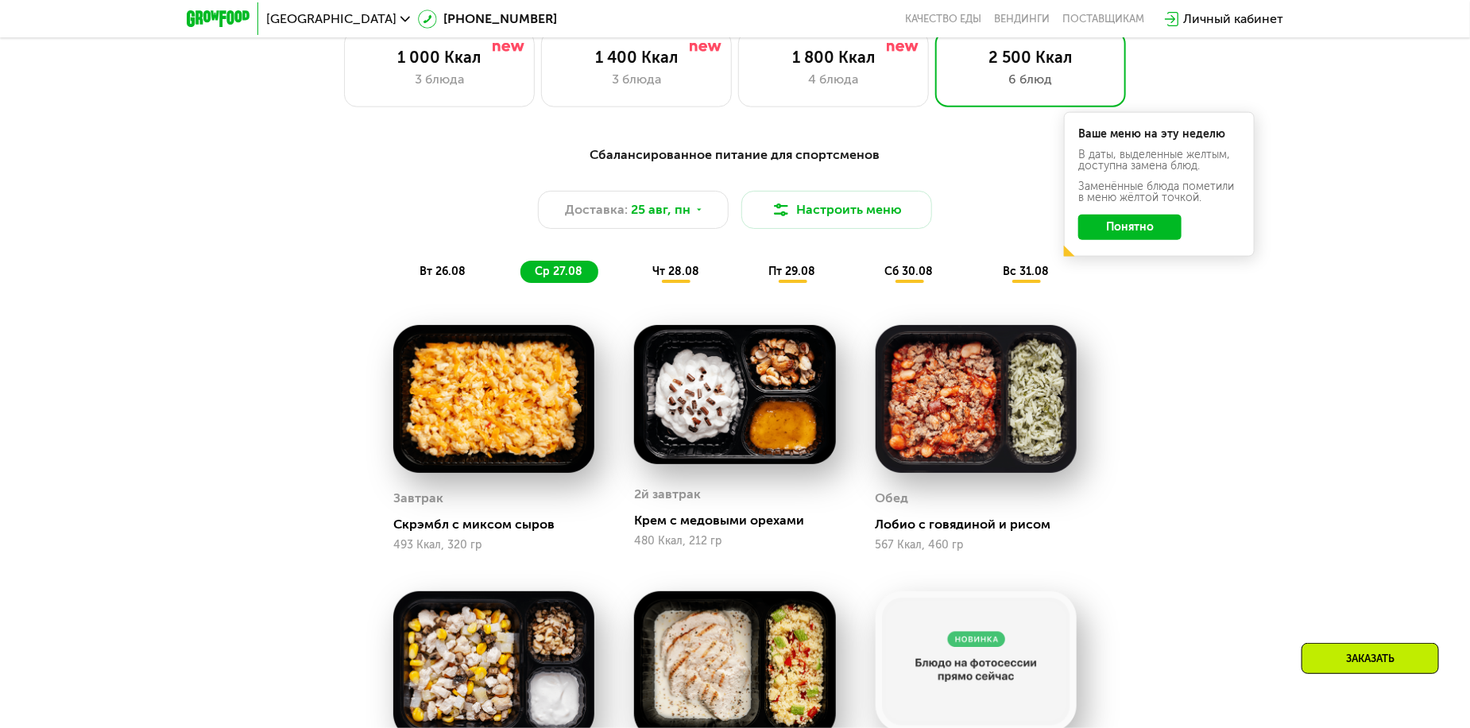
click at [683, 273] on span "чт 28.08" at bounding box center [676, 272] width 47 height 14
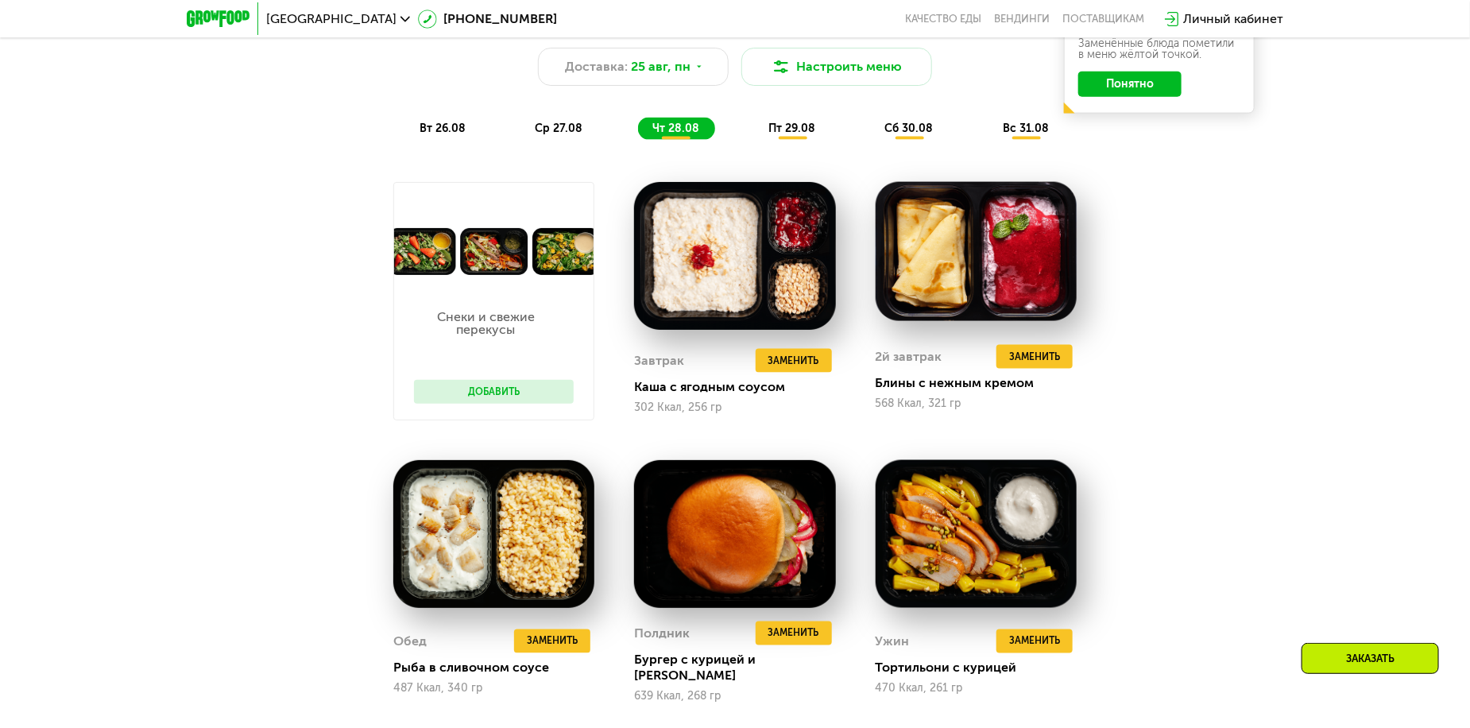
scroll to position [1055, 0]
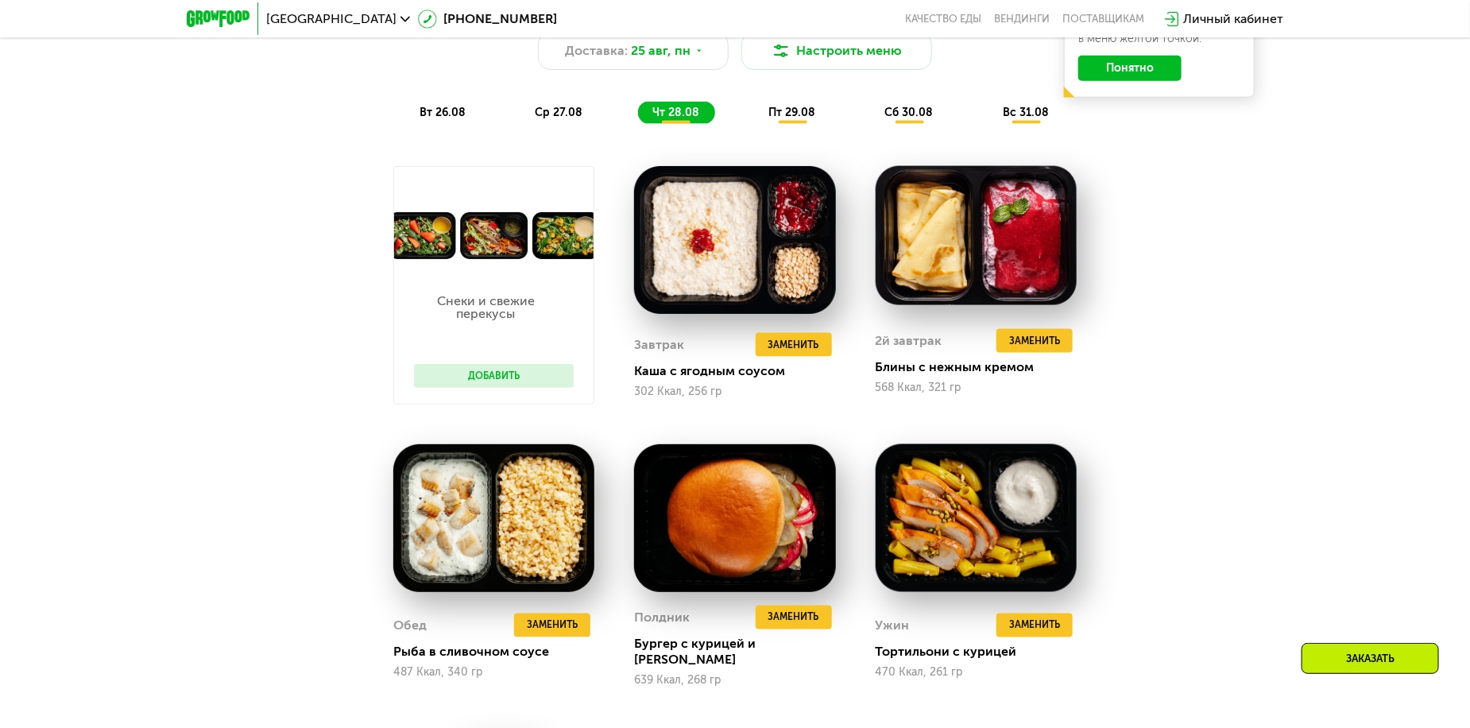
click at [797, 129] on div "Сбалансированное питание для спортсменов Доставка: [DATE] Настроить меню вт 26.…" at bounding box center [735, 55] width 960 height 157
click at [798, 116] on span "пт 29.08" at bounding box center [792, 113] width 47 height 14
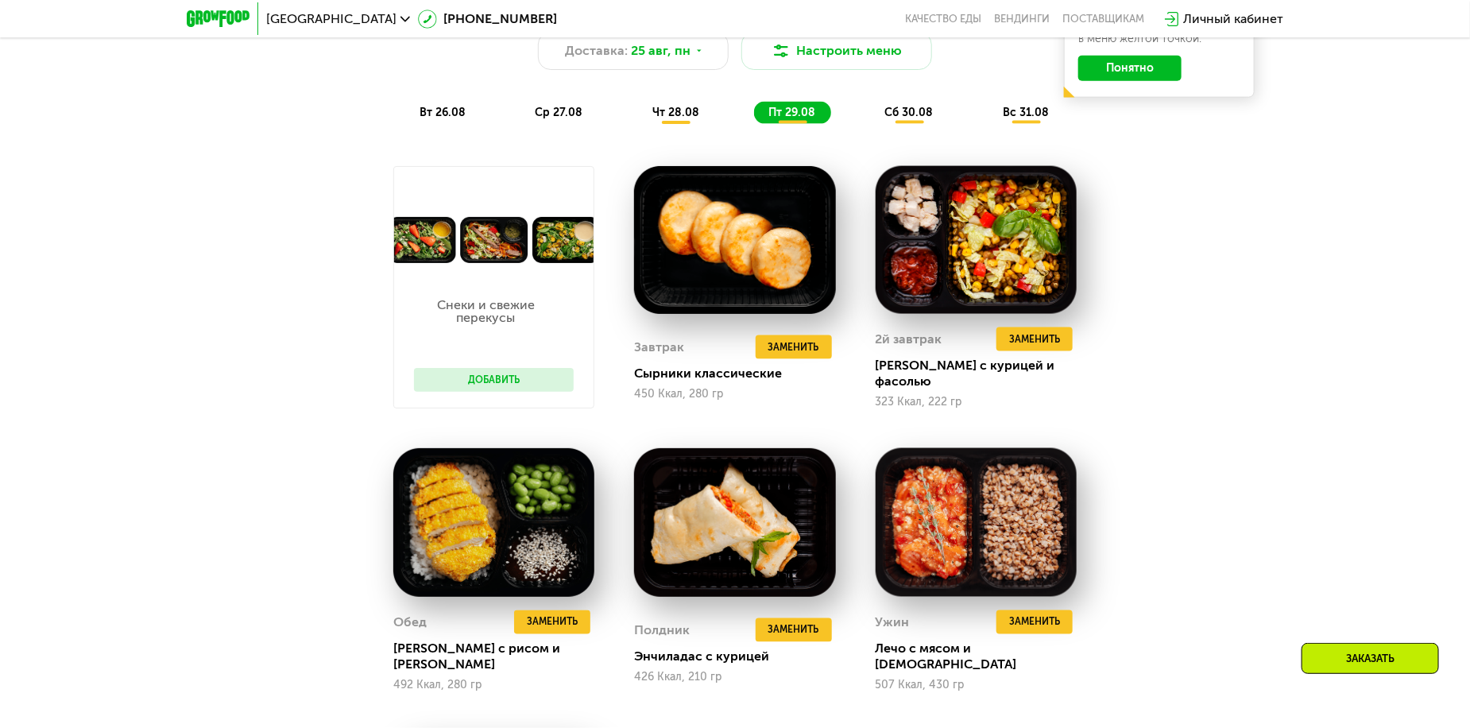
click at [887, 118] on span "сб 30.08" at bounding box center [909, 113] width 48 height 14
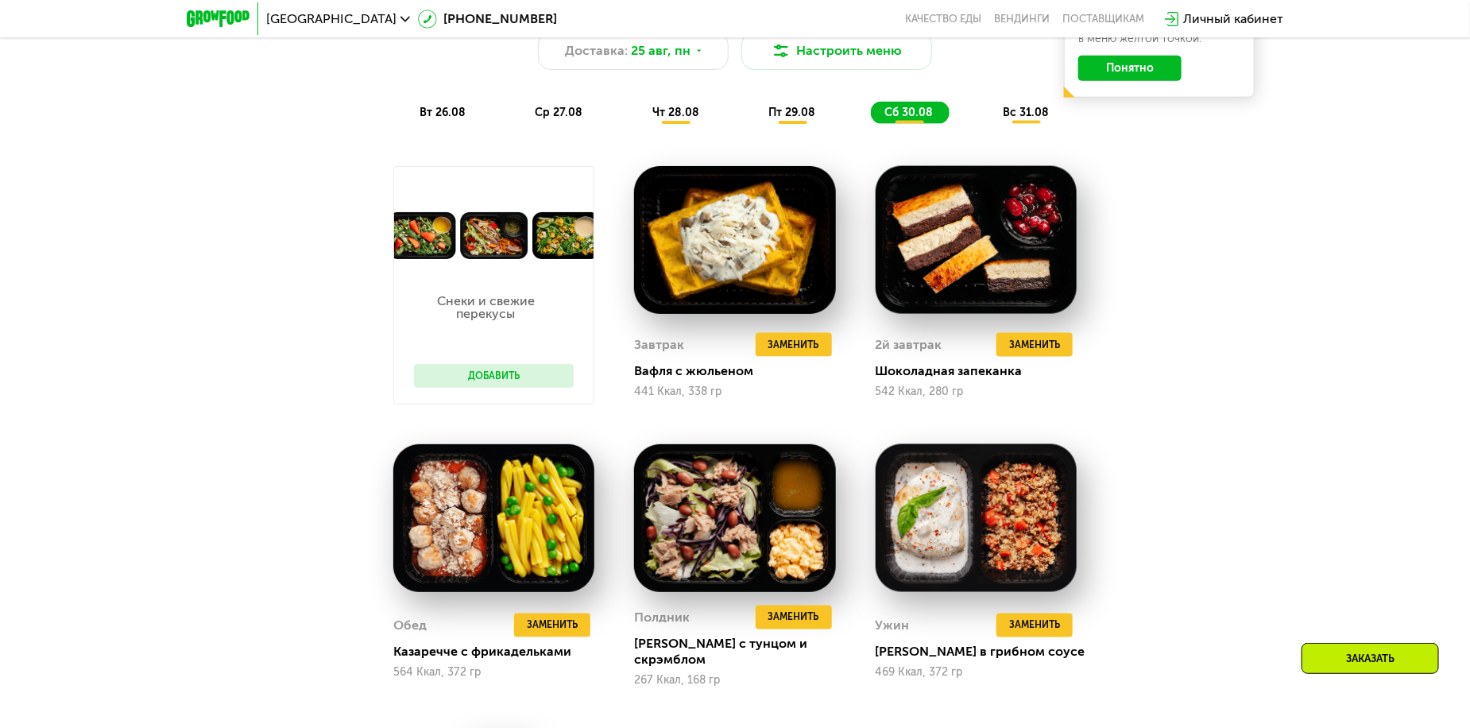
click at [1006, 109] on div "вс 31.08" at bounding box center [1027, 113] width 76 height 22
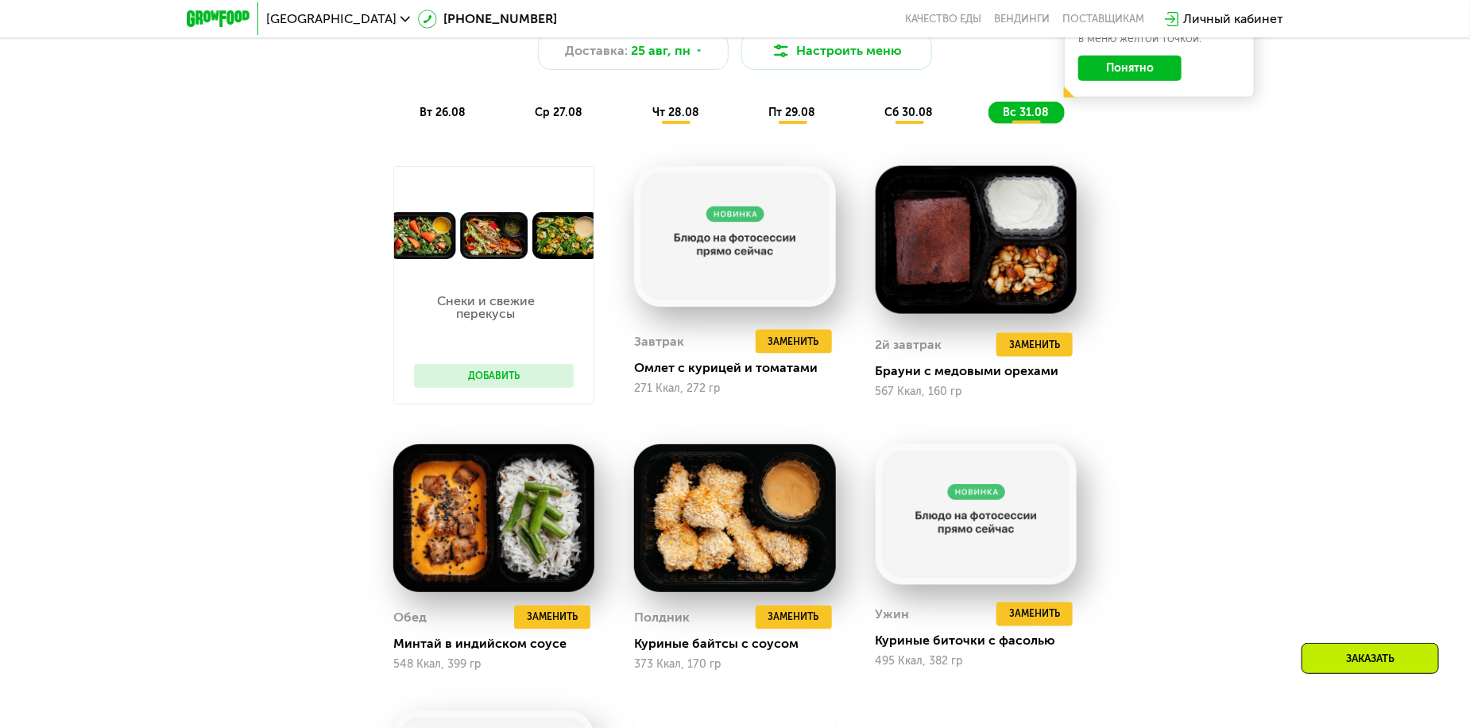
click at [913, 112] on span "сб 30.08" at bounding box center [909, 113] width 48 height 14
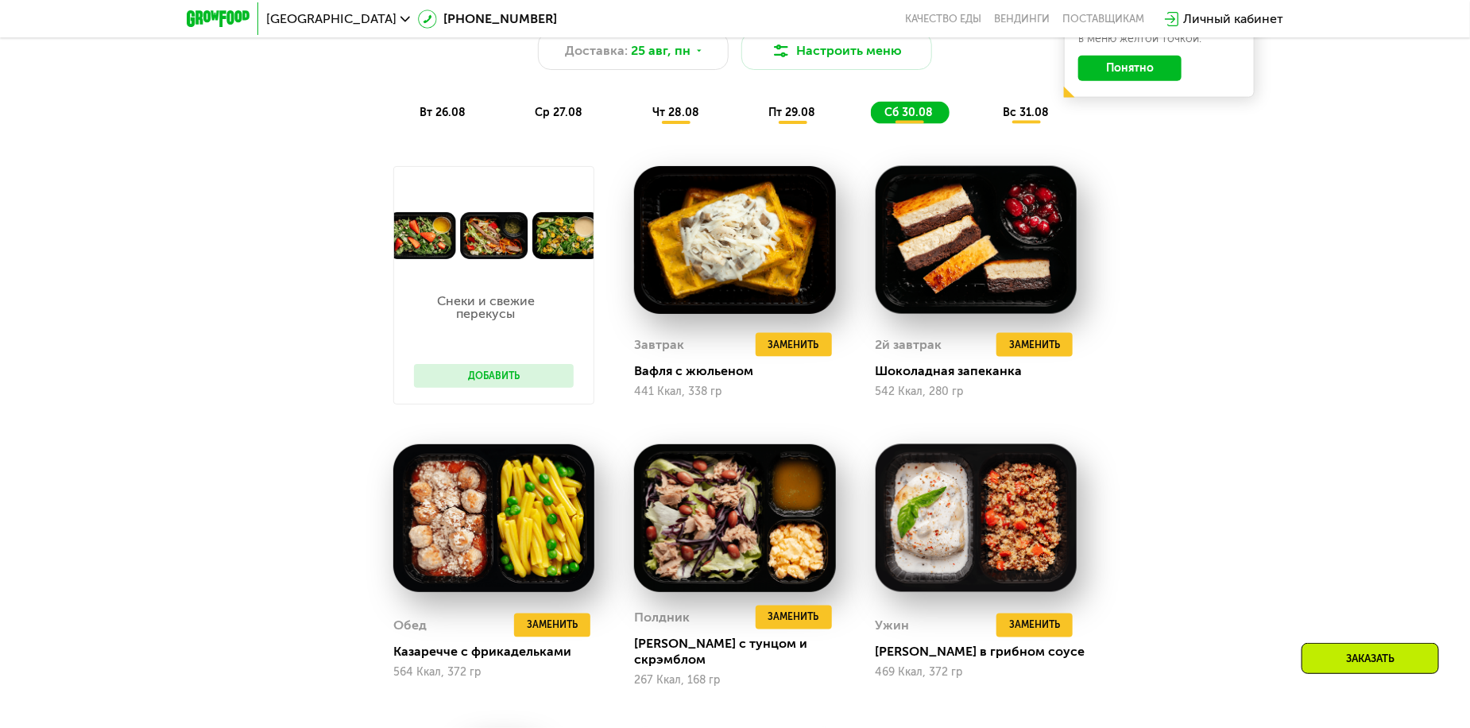
click at [1194, 250] on div "Сбалансированное питание для спортсменов Доставка: [DATE] Настроить меню вт 26.…" at bounding box center [735, 506] width 979 height 1059
